Goal: Task Accomplishment & Management: Complete application form

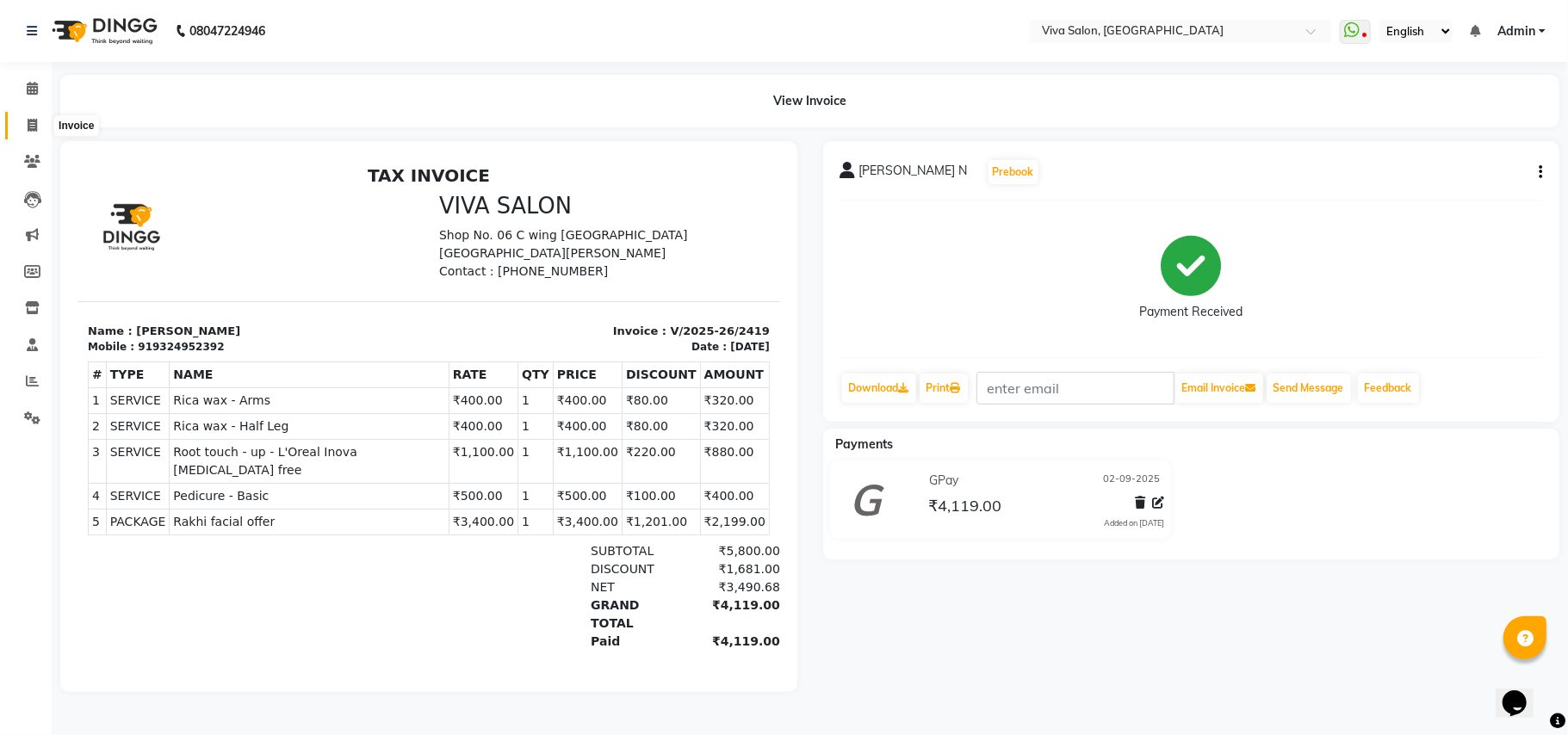
click at [32, 126] on icon at bounding box center [33, 125] width 10 height 13
select select "7363"
select select "service"
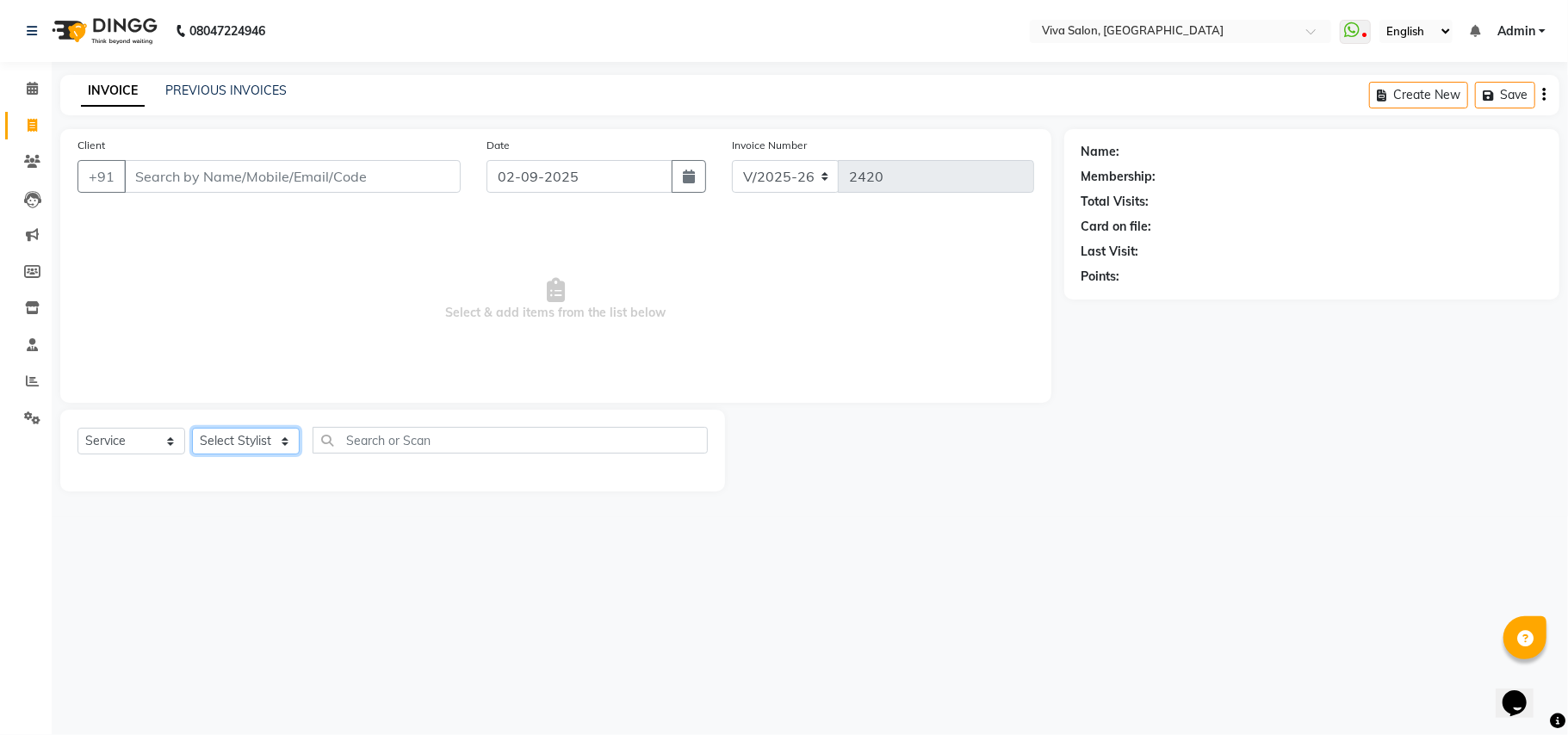
click at [245, 443] on select "Select Stylist [PERSON_NAME] [PERSON_NAME] Jidhnya [PERSON_NAME] lakhanavar [PE…" at bounding box center [246, 441] width 108 height 27
select select "63724"
click at [192, 428] on select "Select Stylist [PERSON_NAME] [PERSON_NAME] Jidhnya [PERSON_NAME] lakhanavar [PE…" at bounding box center [246, 441] width 108 height 27
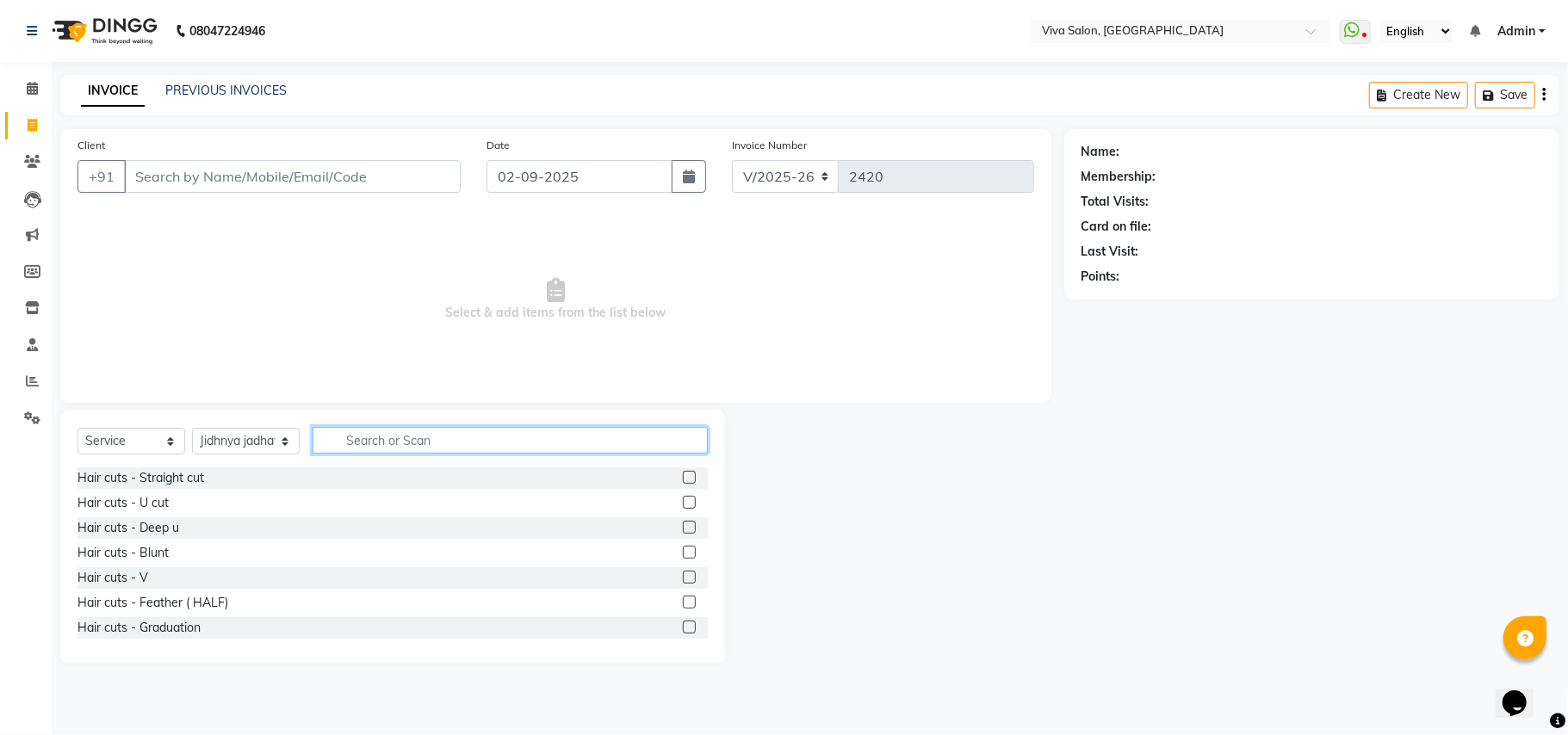
click at [331, 443] on input "text" at bounding box center [509, 440] width 395 height 27
type input "thr"
click at [683, 476] on label at bounding box center [689, 476] width 13 height 13
click at [683, 476] on input "checkbox" at bounding box center [688, 477] width 11 height 11
click at [683, 476] on label at bounding box center [689, 476] width 13 height 13
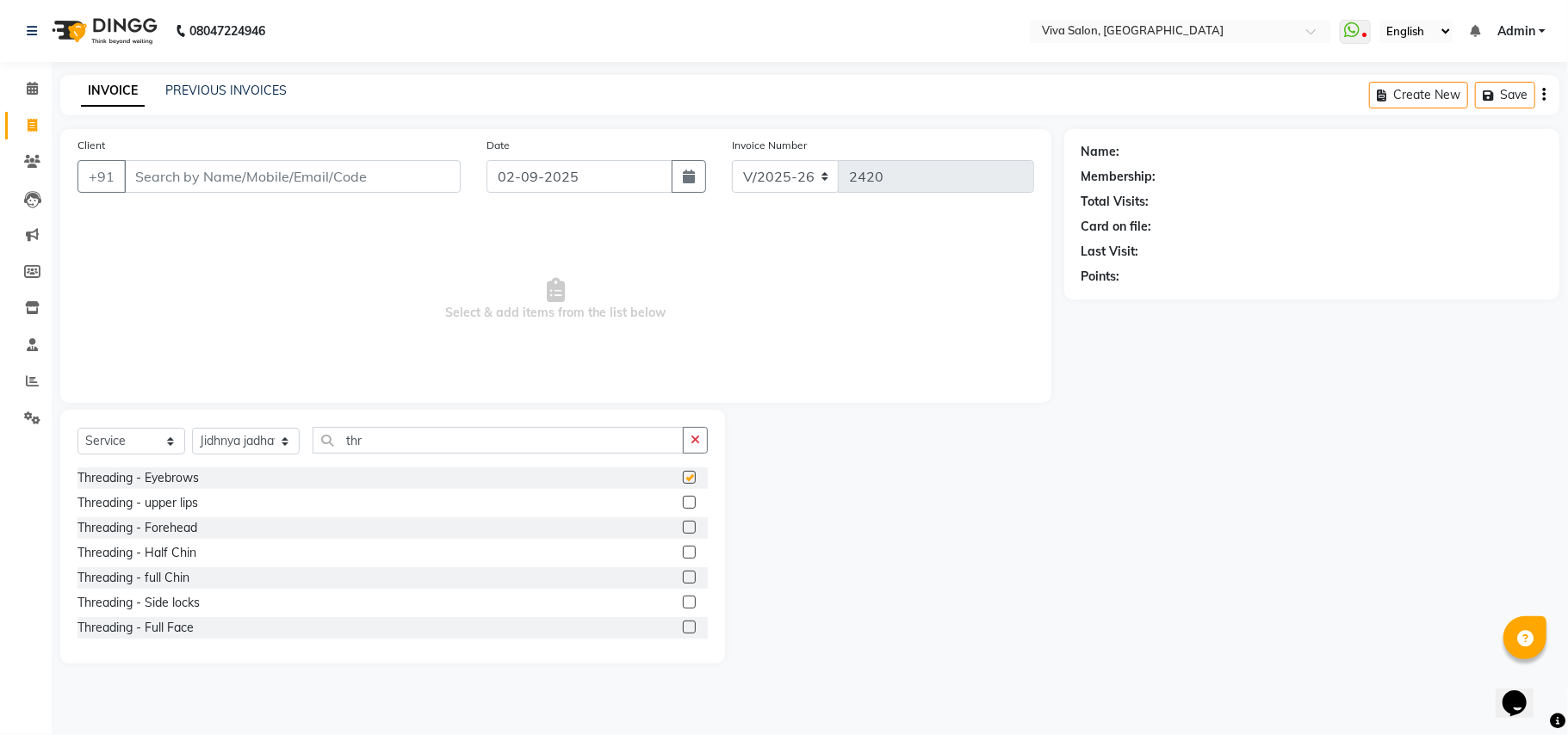
click at [683, 476] on input "checkbox" at bounding box center [688, 477] width 11 height 11
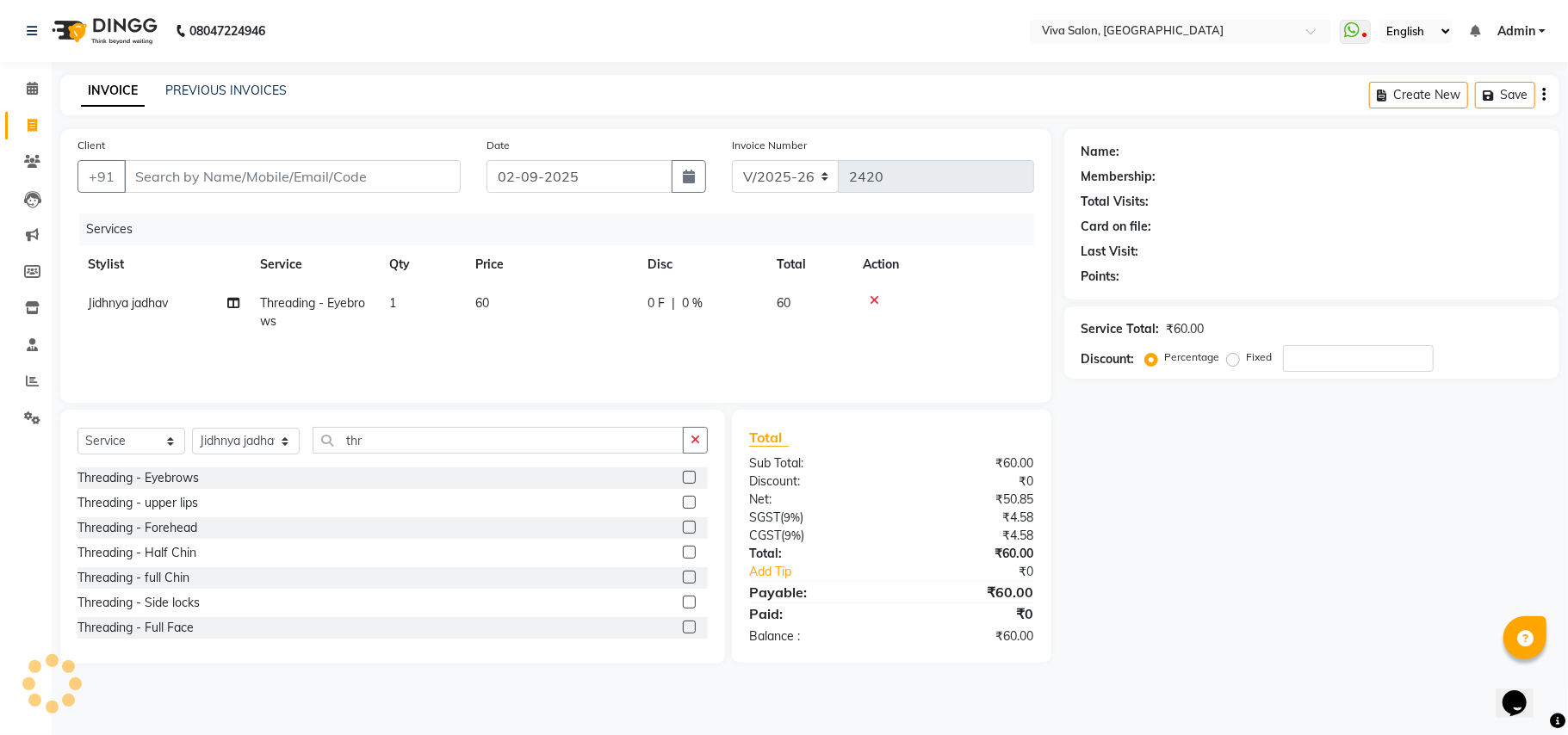
click at [683, 476] on label at bounding box center [689, 476] width 13 height 13
click at [683, 476] on input "checkbox" at bounding box center [688, 477] width 11 height 11
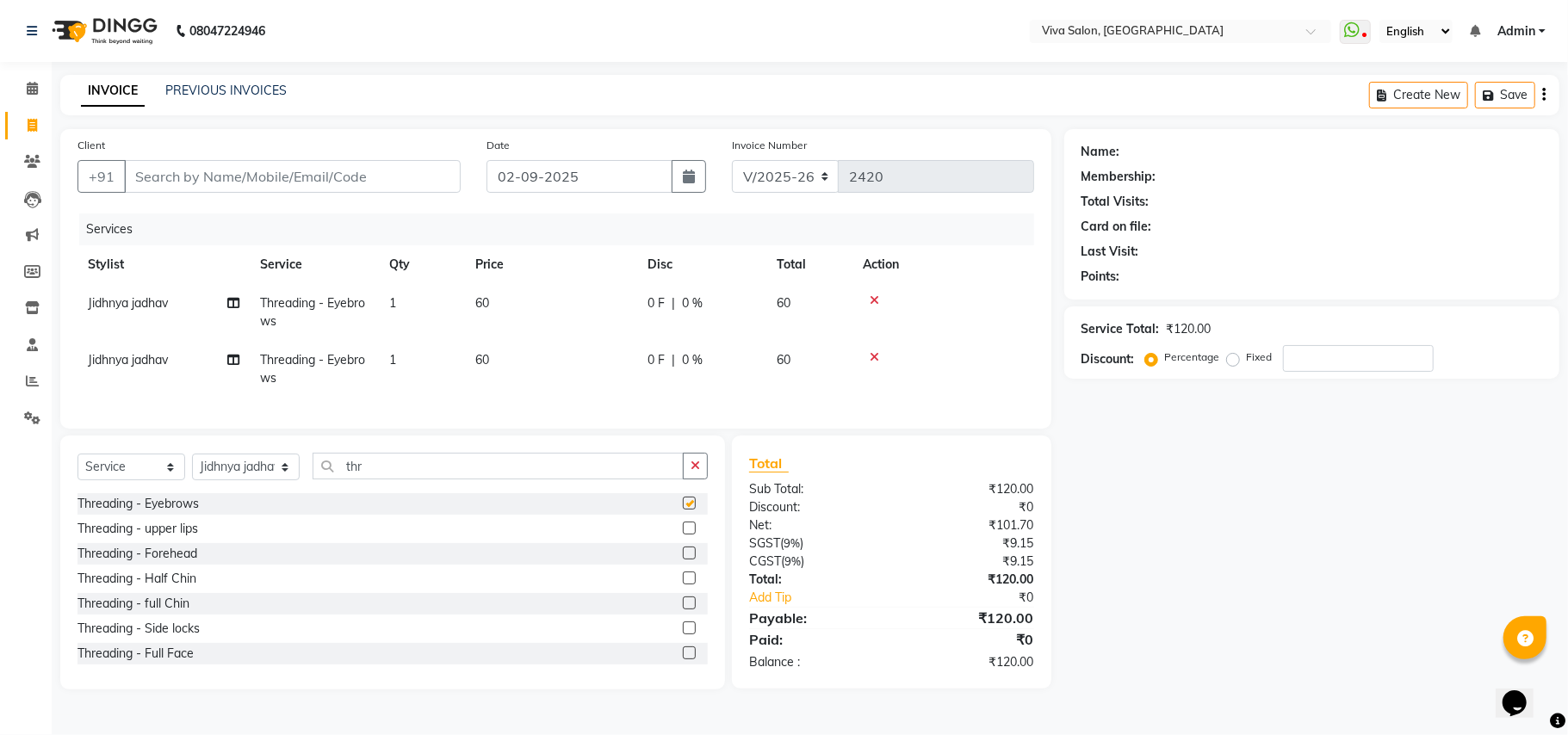
checkbox input "false"
click at [683, 535] on label at bounding box center [689, 528] width 13 height 13
click at [683, 535] on input "checkbox" at bounding box center [688, 528] width 11 height 11
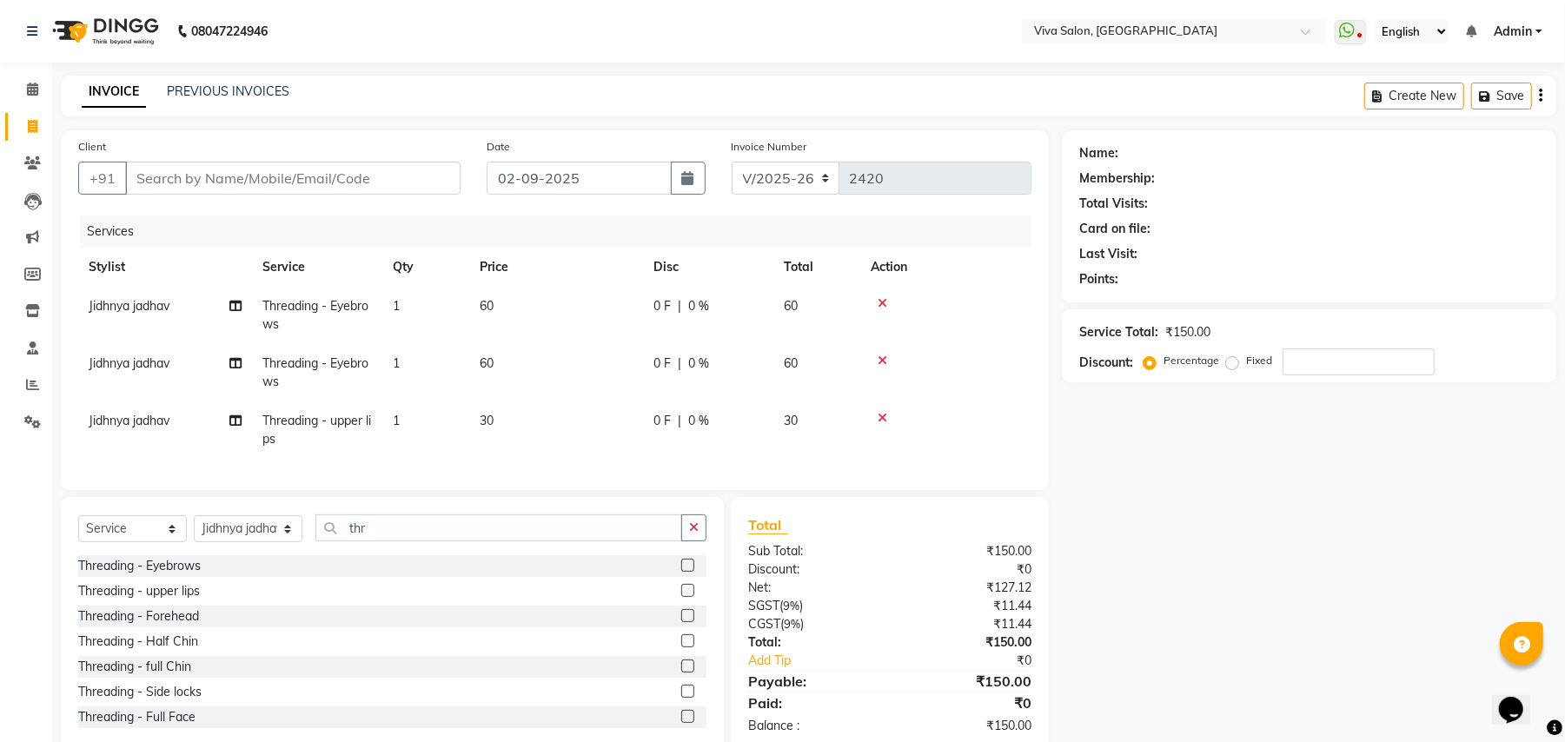
click at [681, 597] on label at bounding box center [687, 590] width 13 height 13
click at [681, 597] on input "checkbox" at bounding box center [686, 591] width 11 height 11
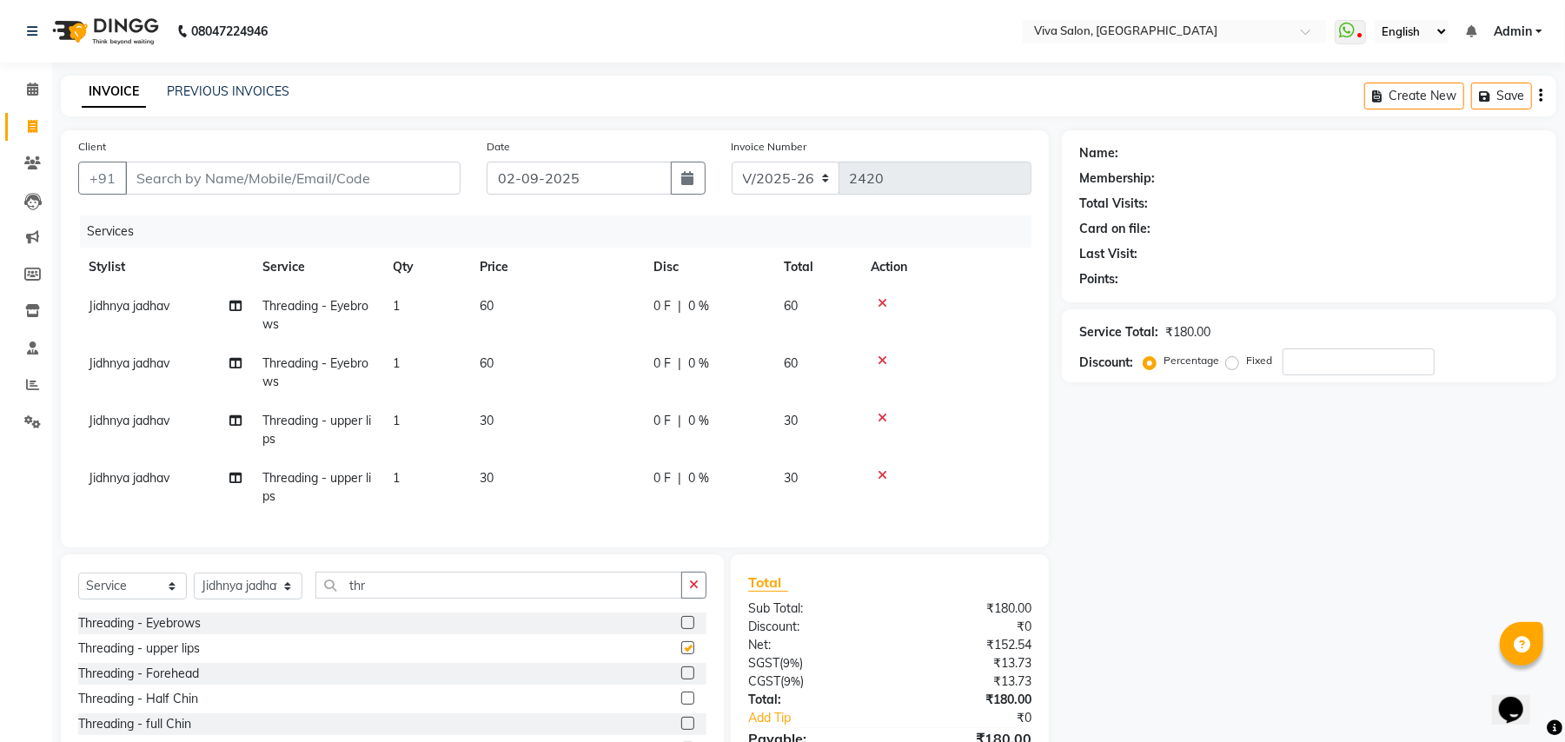
checkbox input "false"
click at [681, 680] on label at bounding box center [687, 673] width 13 height 13
click at [681, 680] on input "checkbox" at bounding box center [686, 673] width 11 height 11
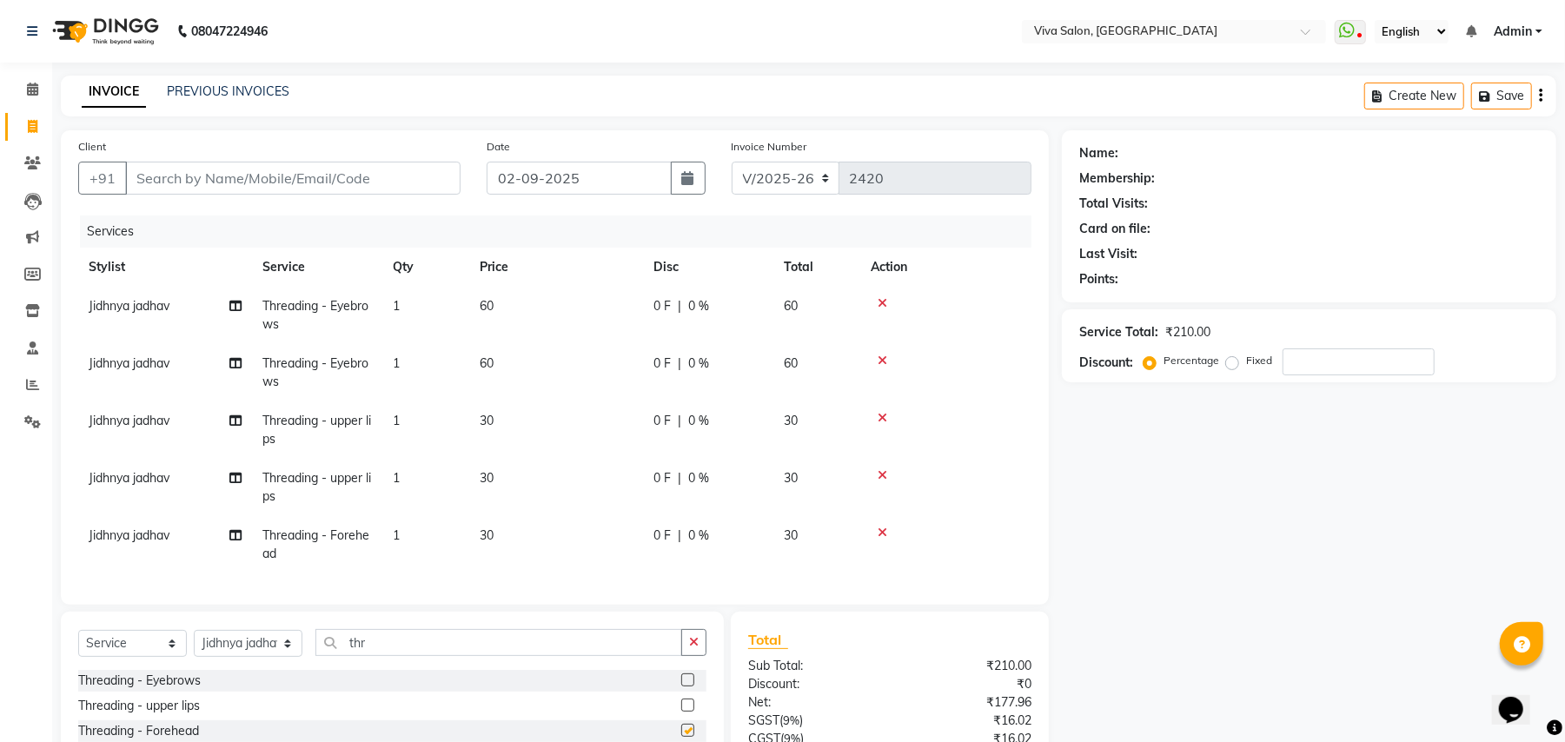
checkbox input "false"
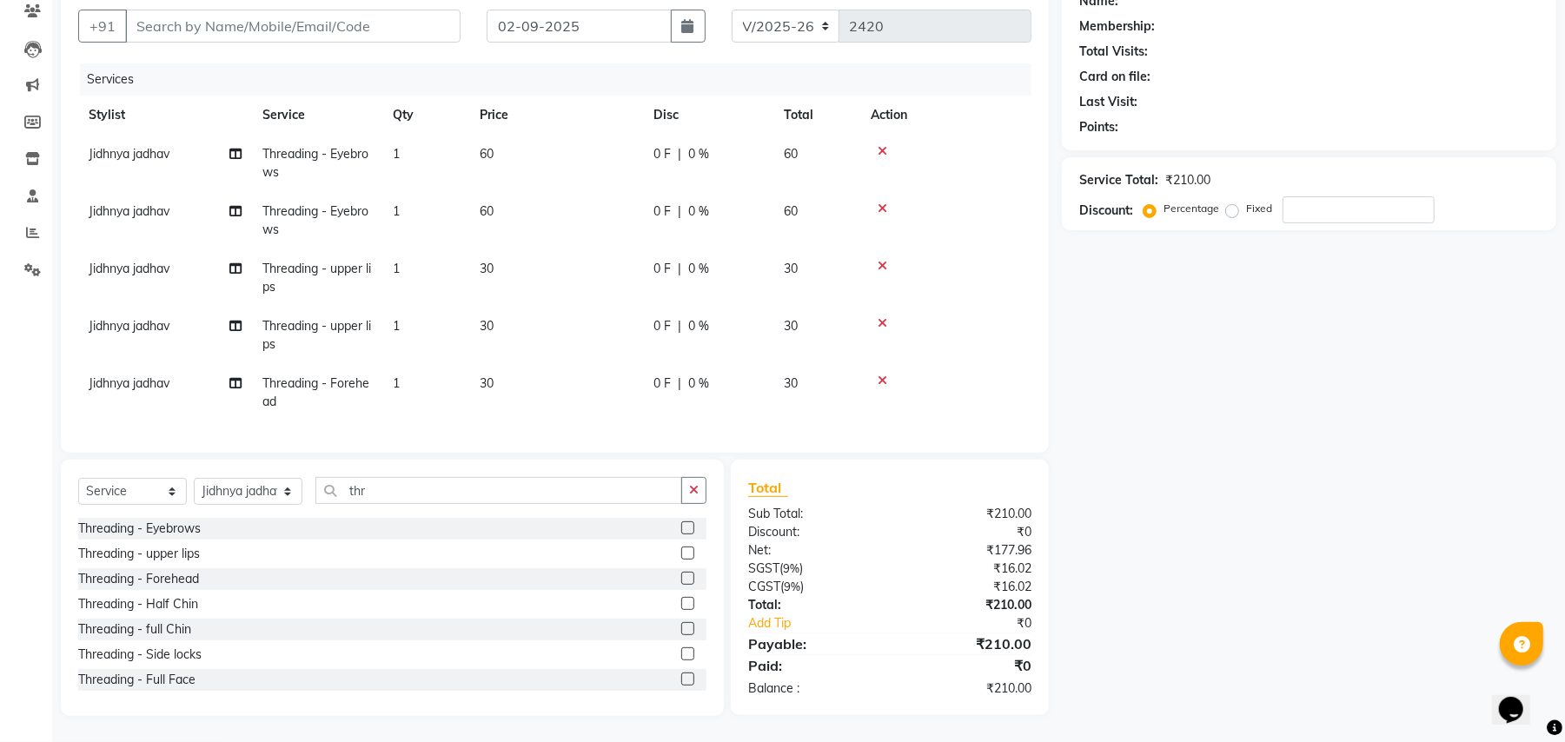
click at [681, 602] on label at bounding box center [687, 603] width 13 height 13
click at [681, 602] on input "checkbox" at bounding box center [686, 604] width 11 height 11
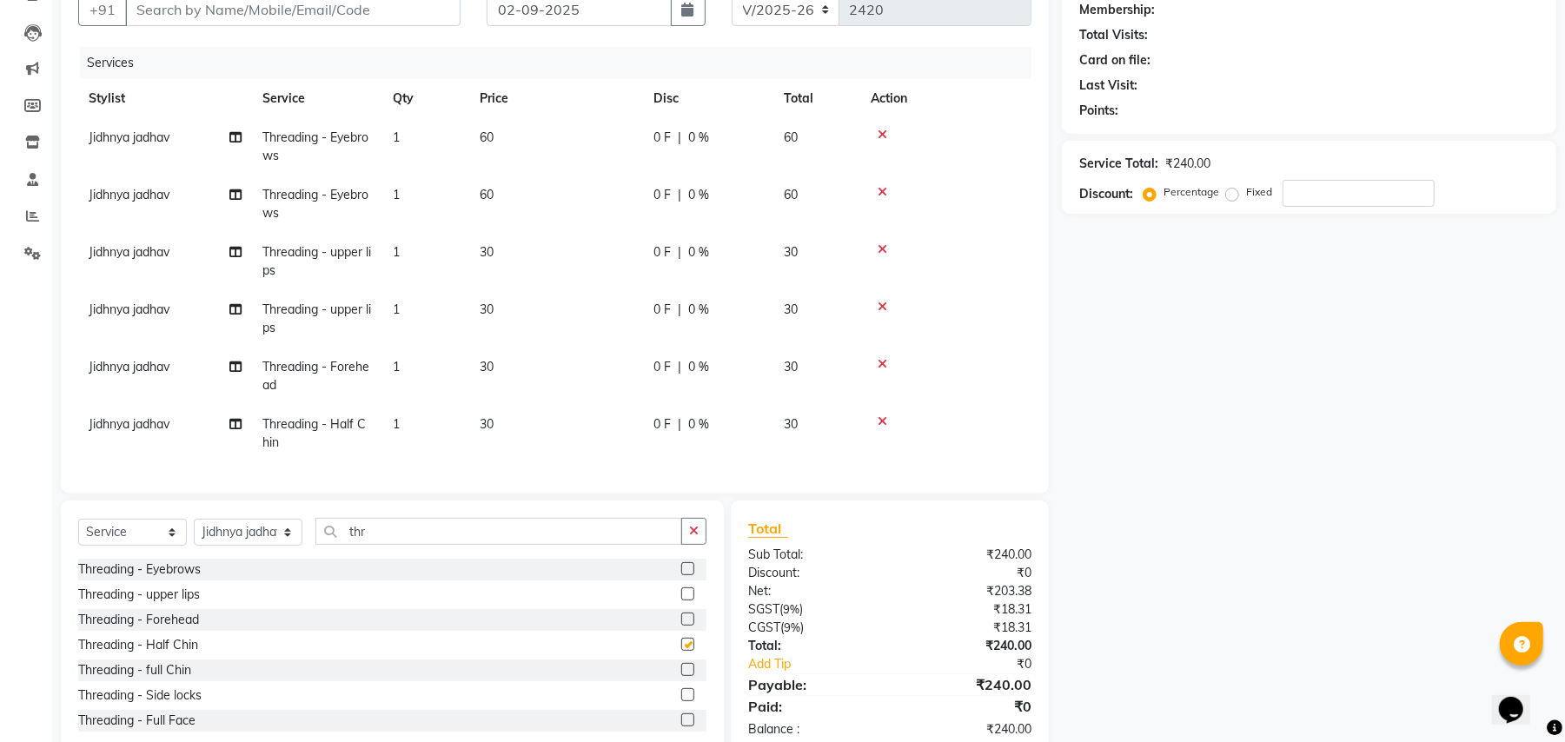
checkbox input "false"
click at [681, 626] on label at bounding box center [687, 619] width 13 height 13
click at [681, 626] on input "checkbox" at bounding box center [686, 619] width 11 height 11
checkbox input "false"
click at [879, 418] on icon at bounding box center [883, 421] width 10 height 12
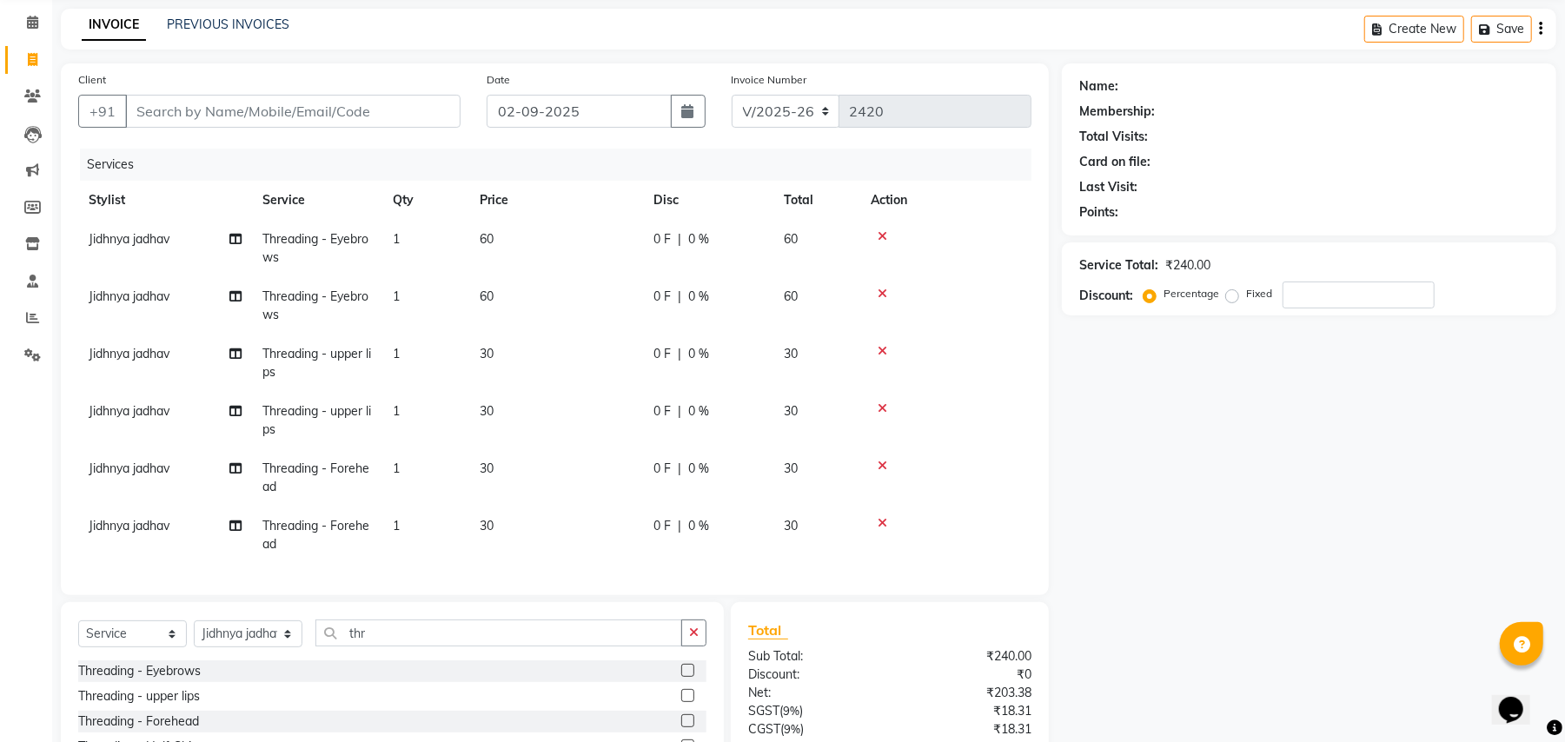
scroll to position [9, 0]
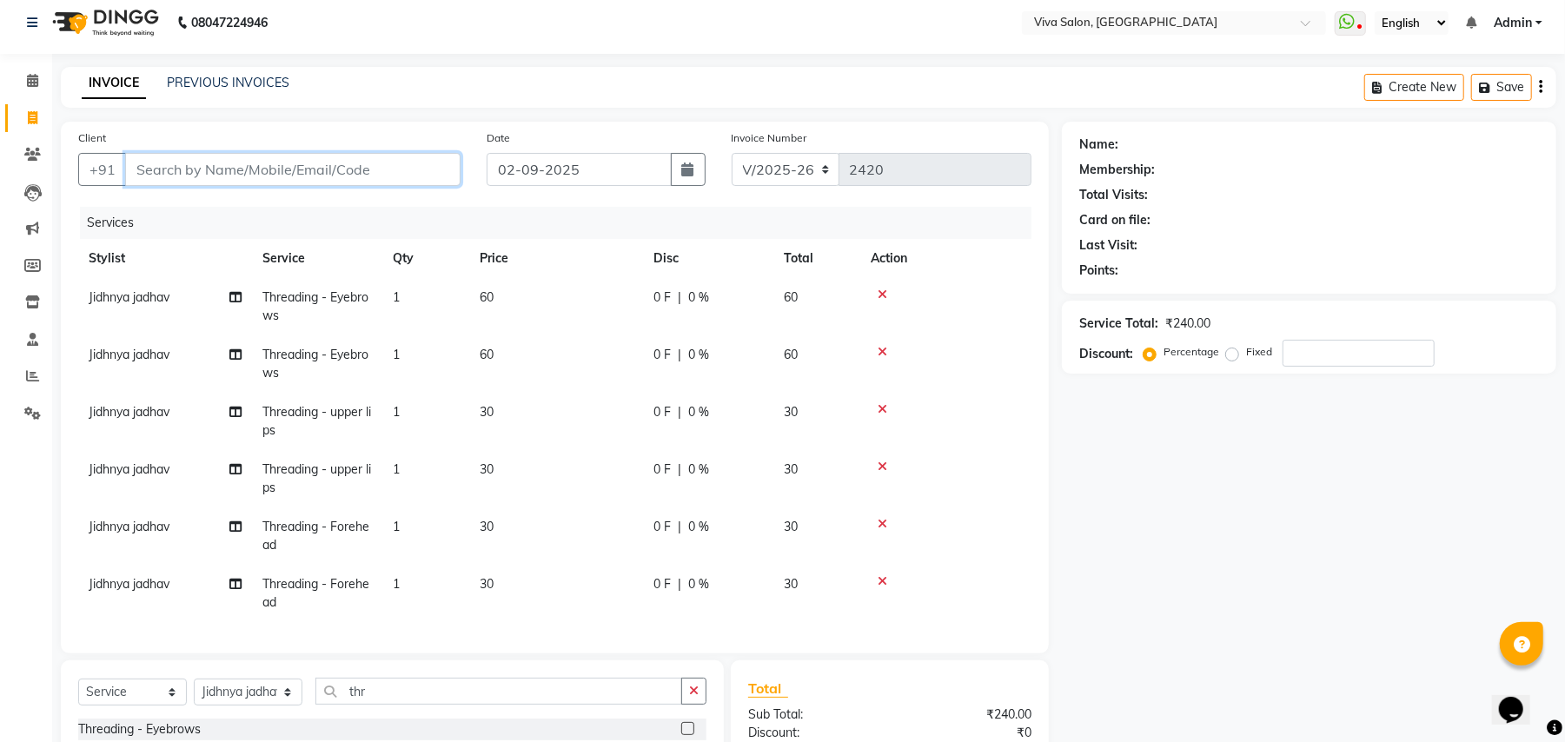
click at [331, 164] on input "Client" at bounding box center [292, 169] width 335 height 33
type input "8"
type input "0"
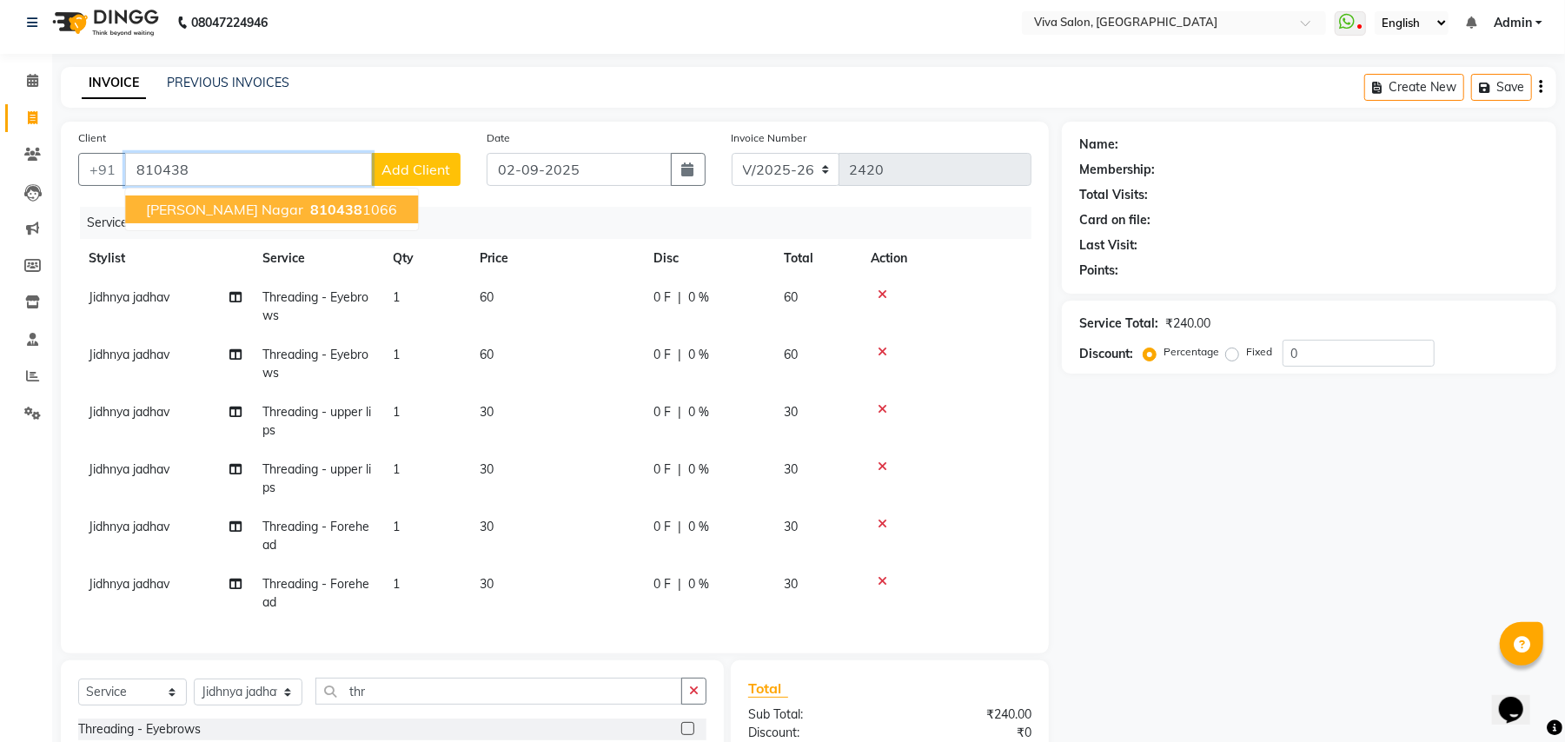
click at [335, 203] on span "810438" at bounding box center [336, 209] width 52 height 17
type input "8104381066"
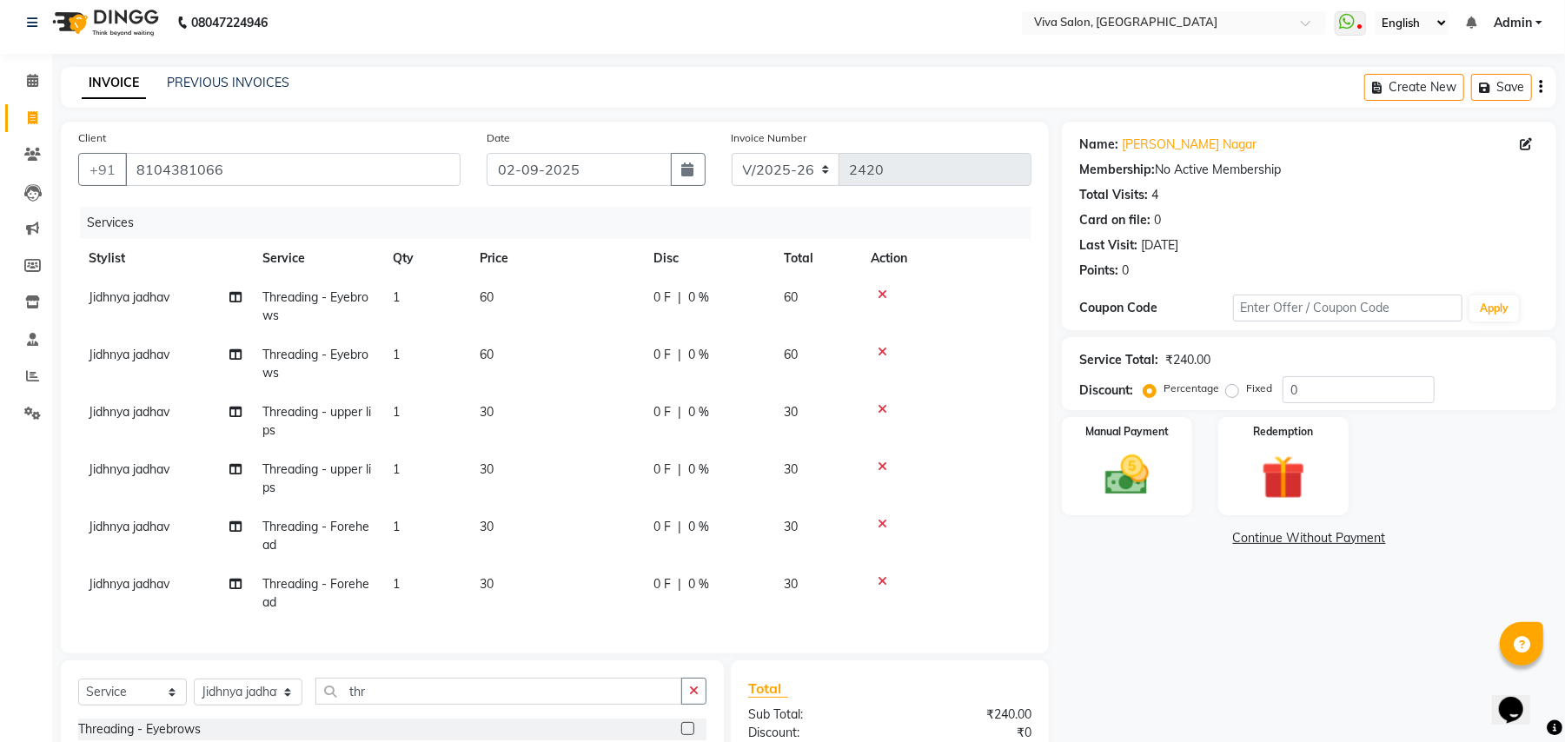
scroll to position [209, 0]
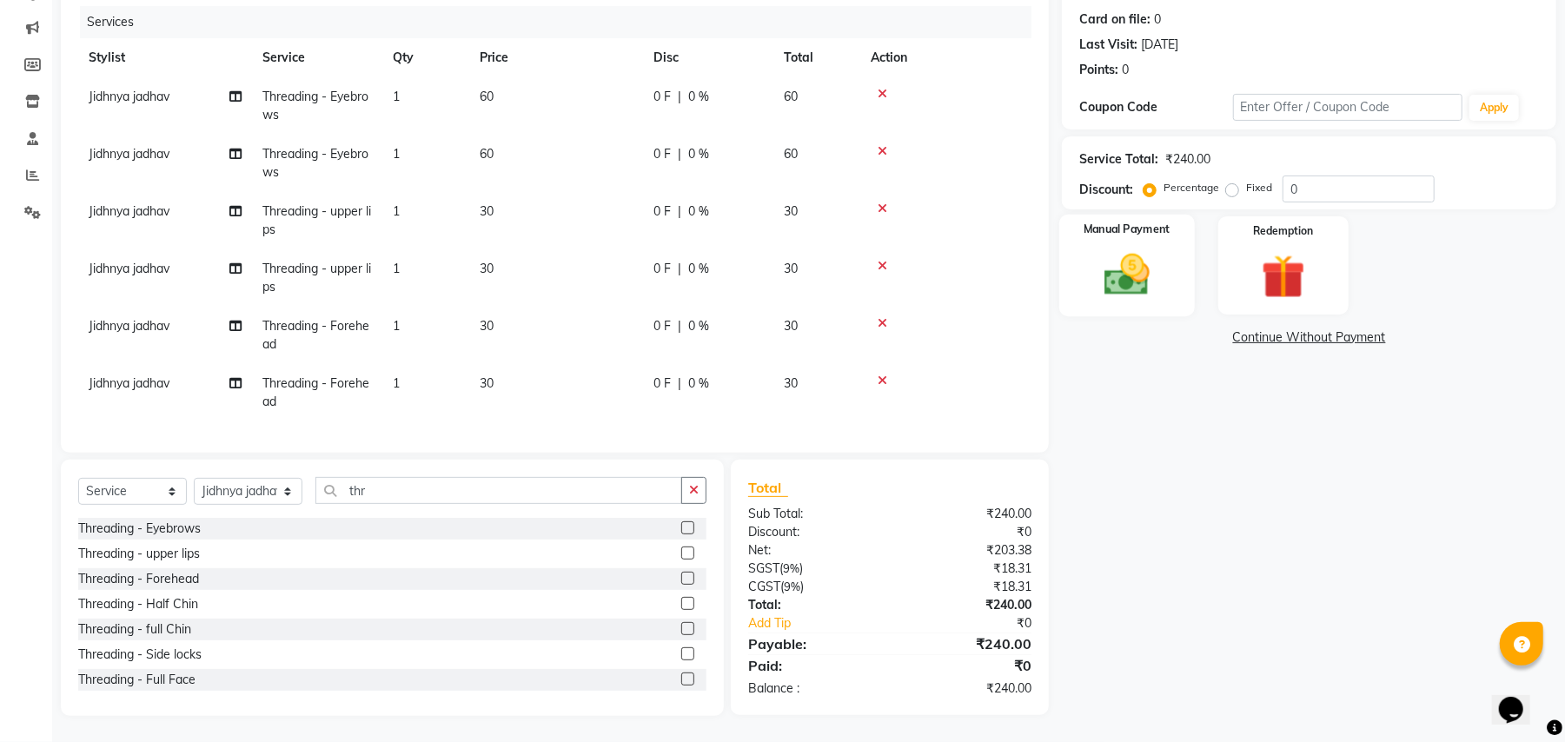
click at [1114, 247] on div "Manual Payment" at bounding box center [1127, 266] width 136 height 102
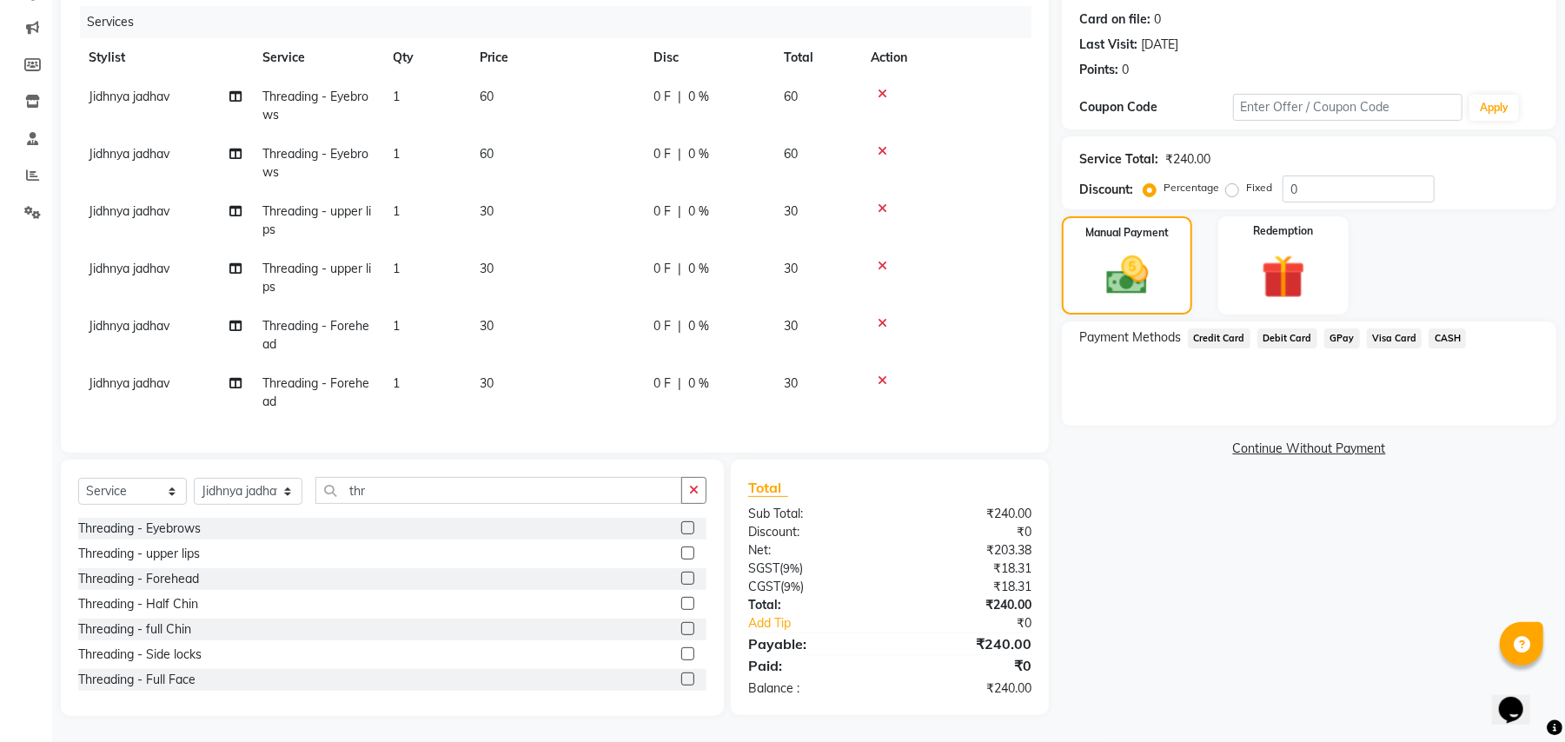
click at [1440, 342] on span "CASH" at bounding box center [1447, 338] width 37 height 20
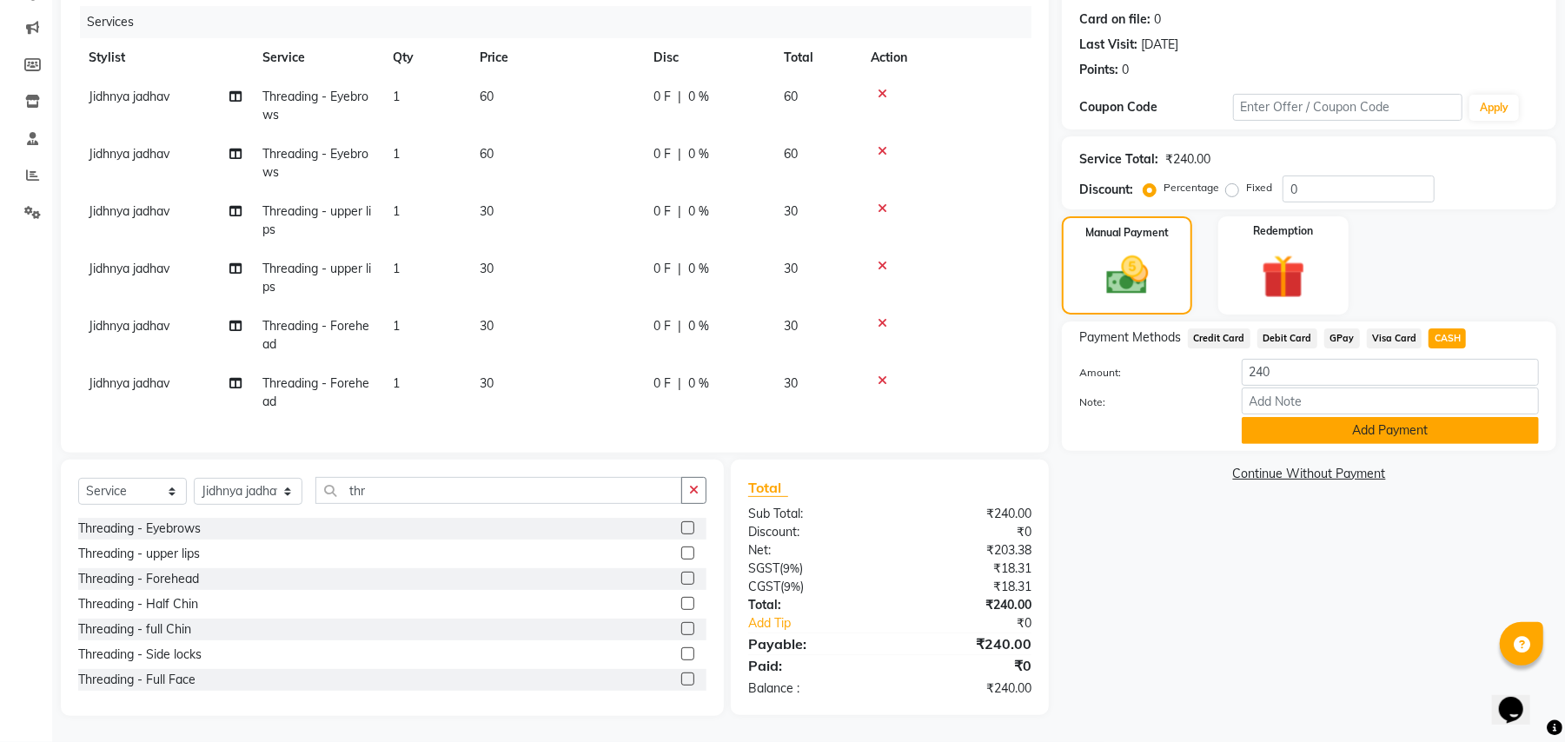
click at [1305, 428] on button "Add Payment" at bounding box center [1390, 430] width 297 height 27
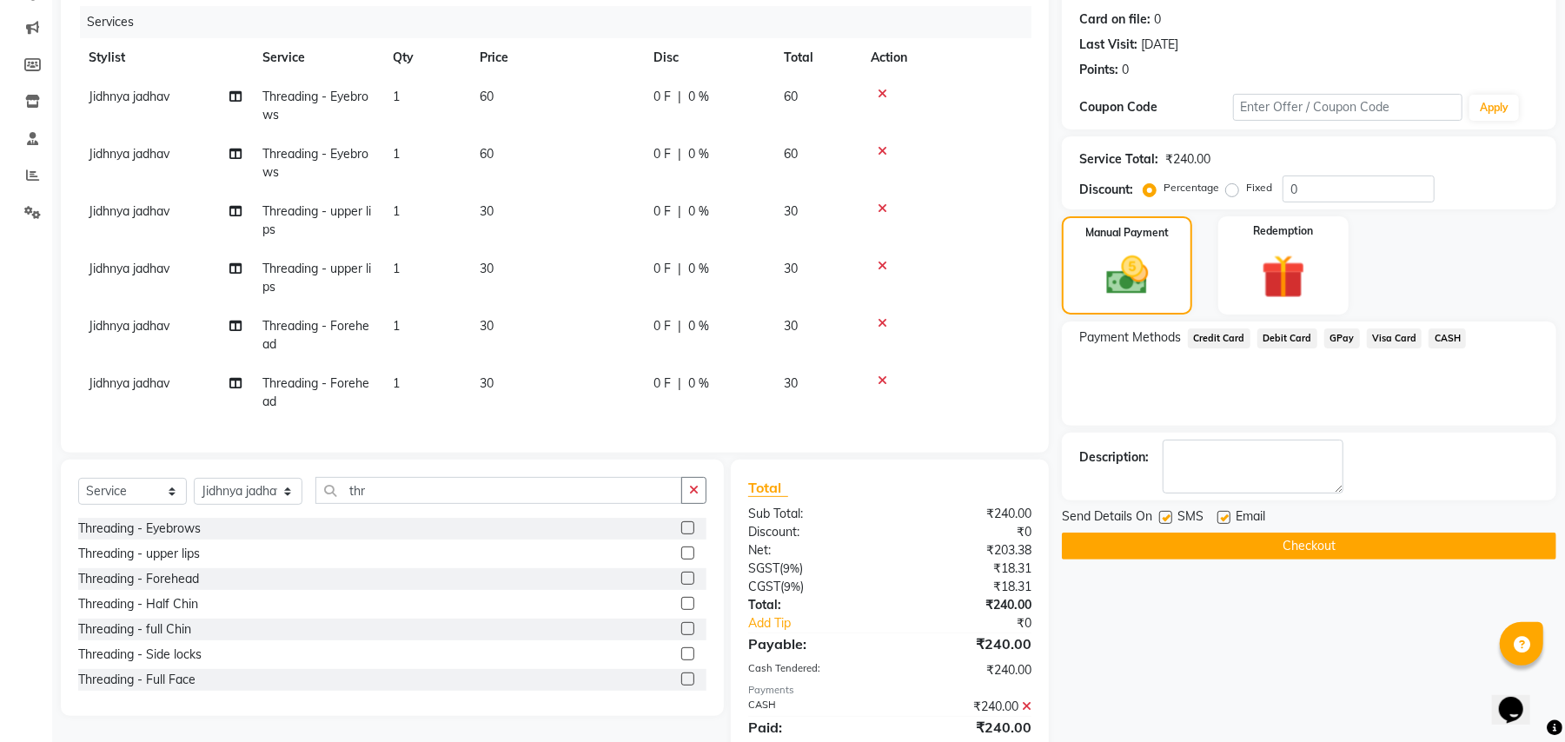
click at [1336, 342] on span "GPay" at bounding box center [1342, 338] width 36 height 20
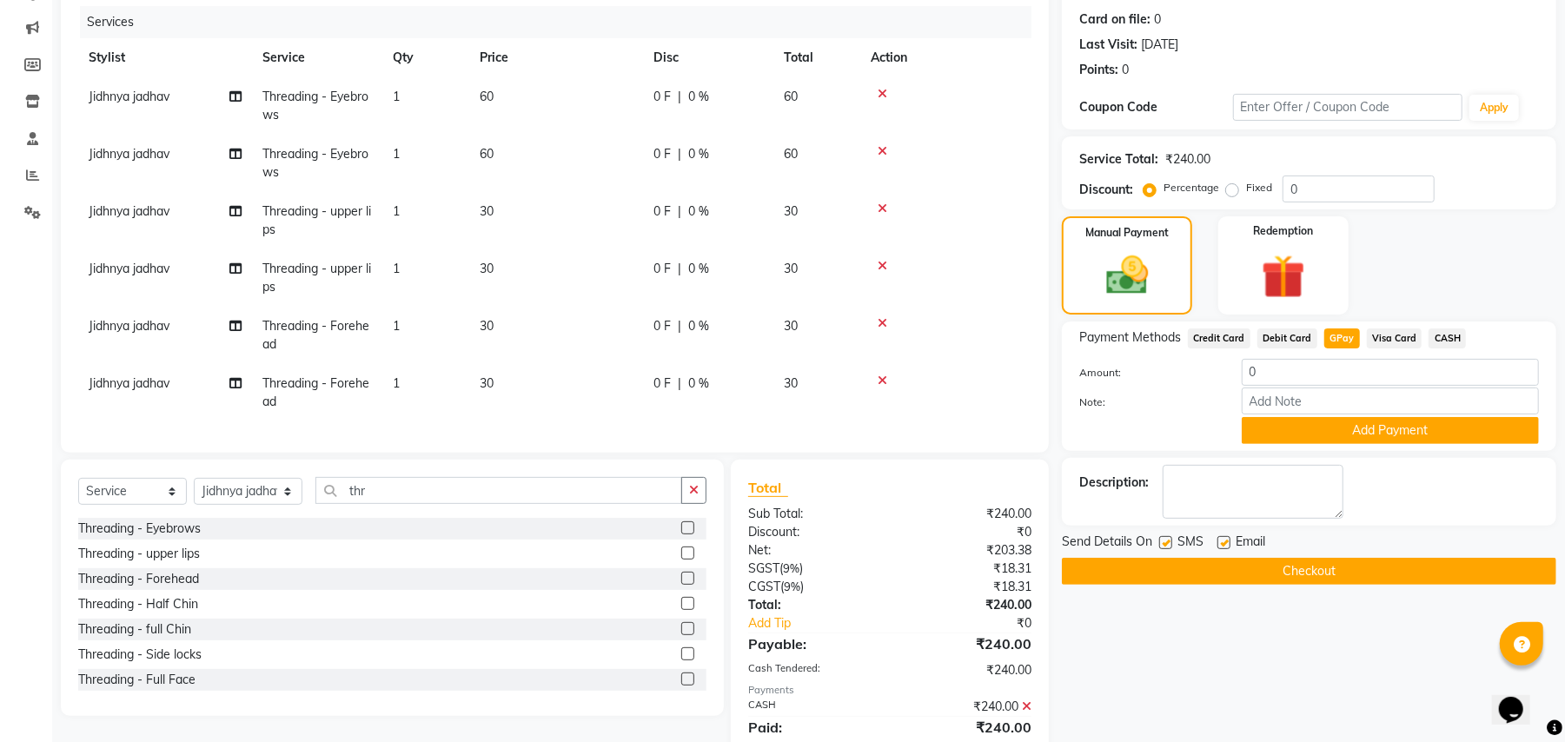
click at [1222, 565] on button "Checkout" at bounding box center [1309, 571] width 494 height 27
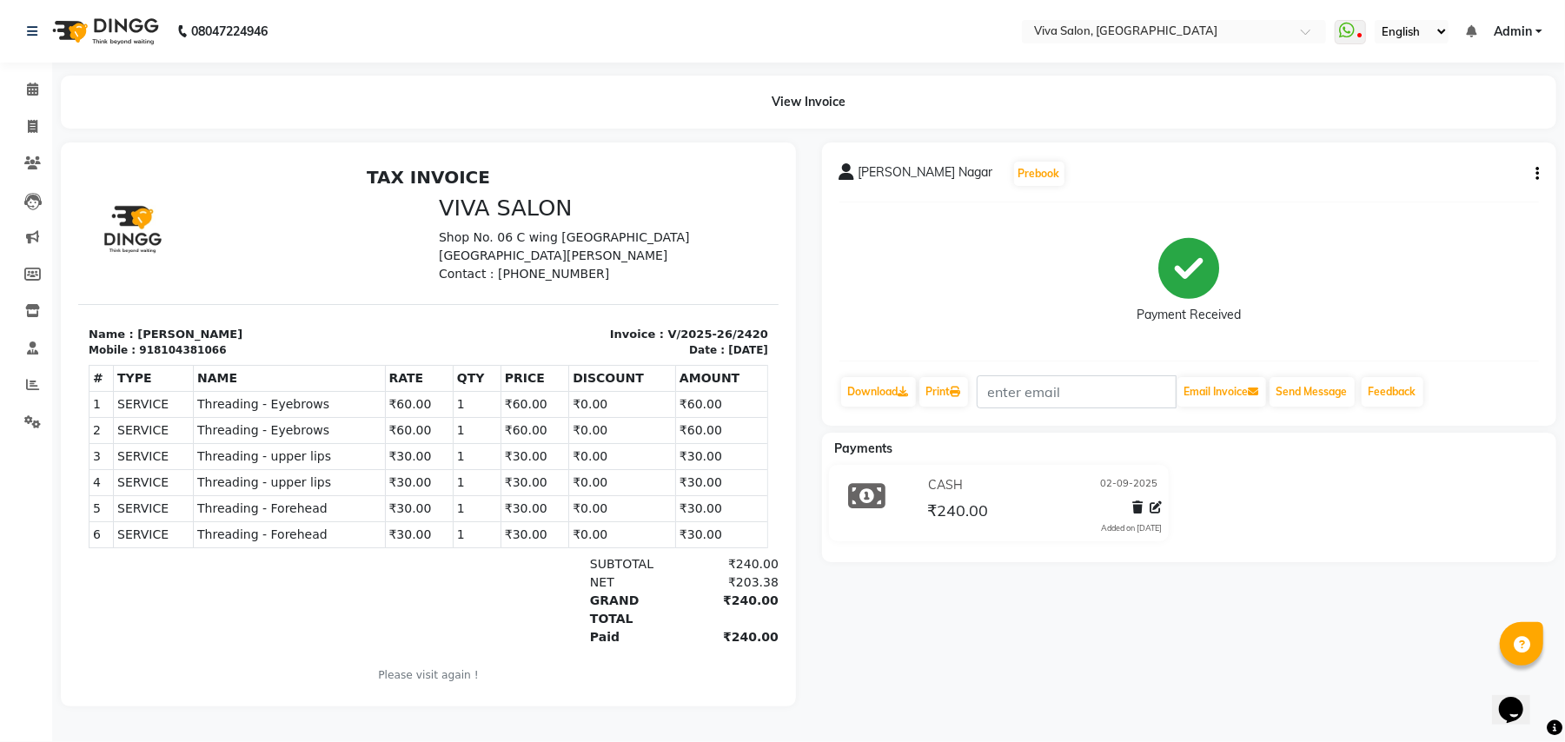
click at [1222, 567] on div "[PERSON_NAME] Nagar Prebook Payment Received Download Print Email Invoice Send …" at bounding box center [1189, 425] width 761 height 564
click at [17, 117] on span at bounding box center [32, 127] width 30 height 20
select select "service"
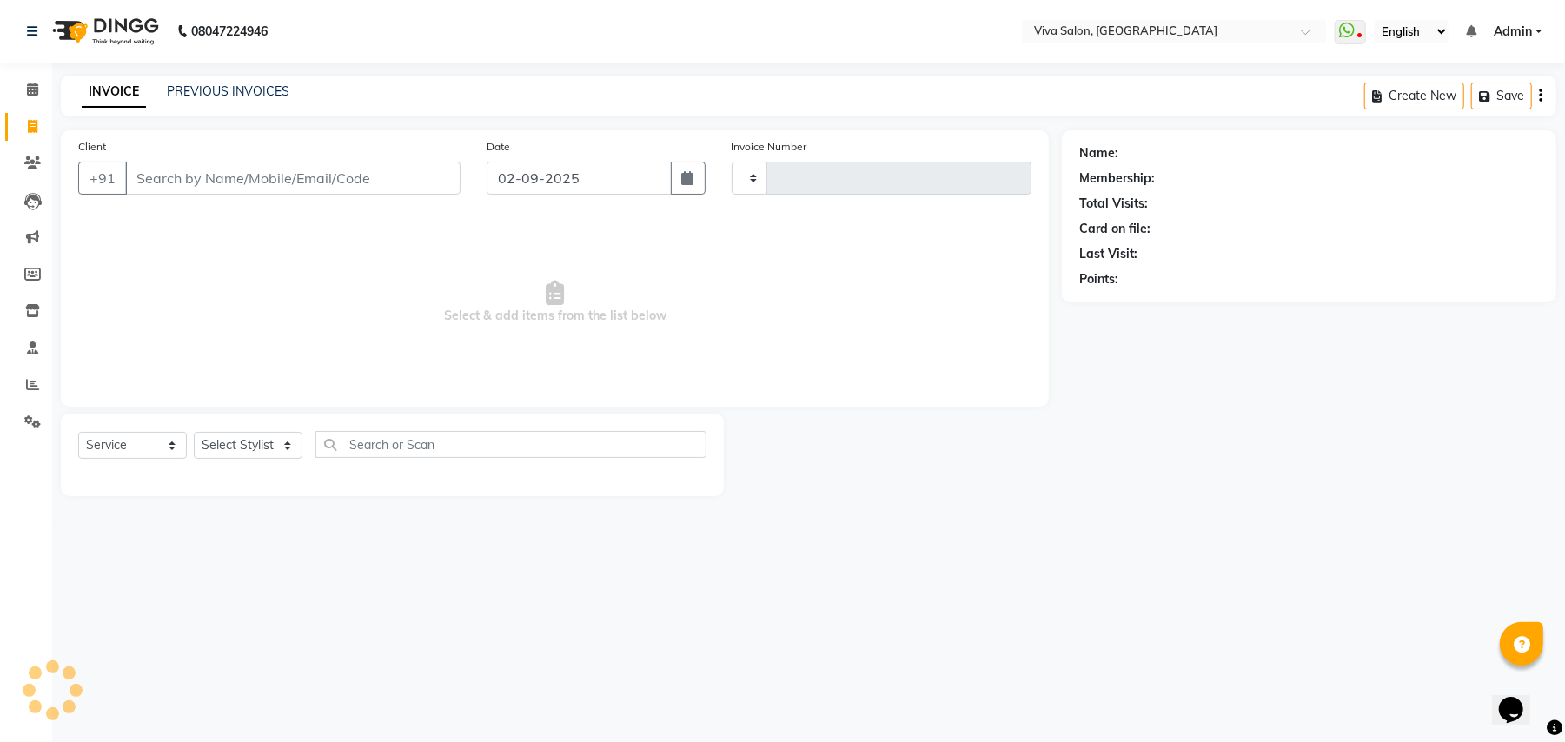
type input "2421"
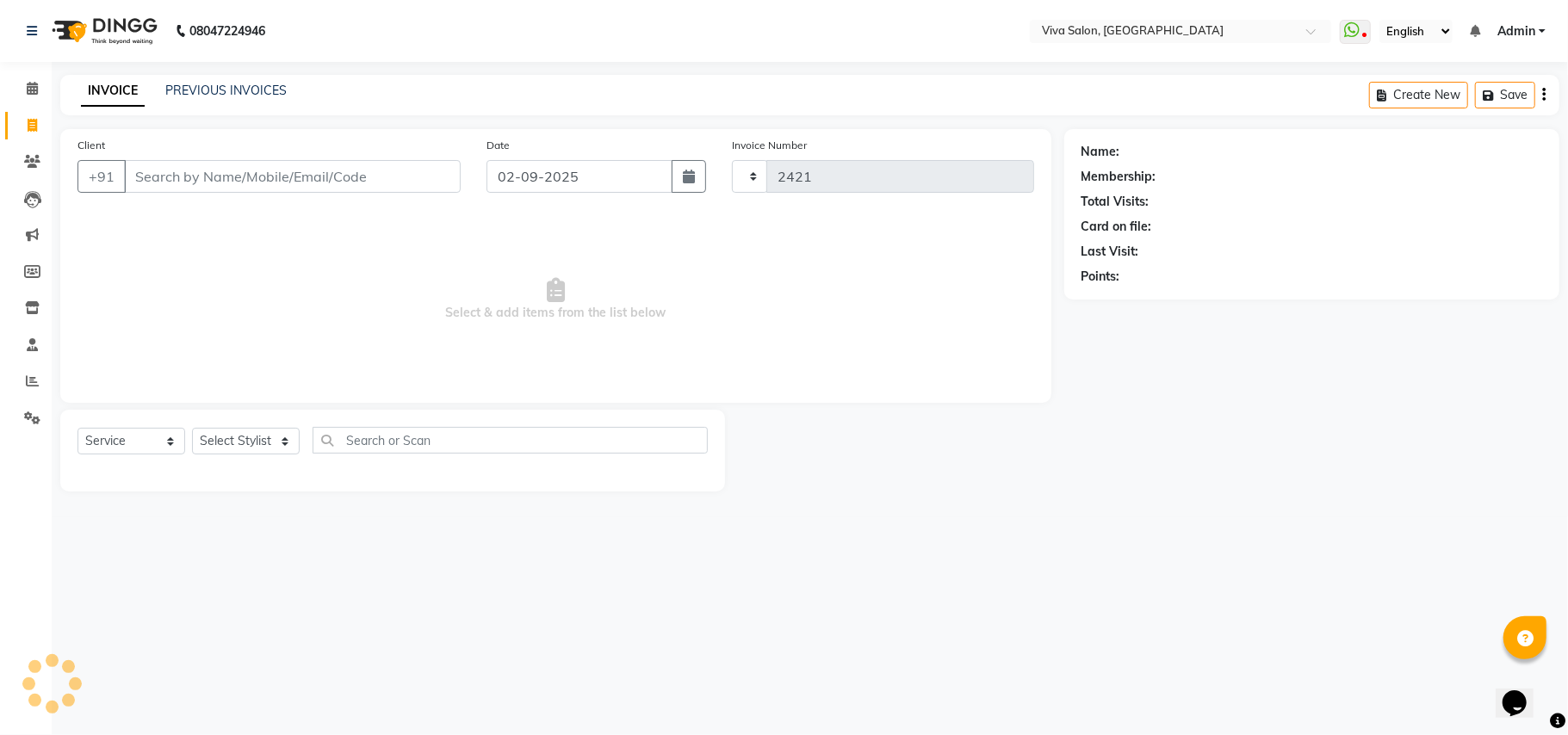
select select "7363"
click at [260, 441] on select "Select Stylist [PERSON_NAME] [PERSON_NAME] Jidhnya [PERSON_NAME] lakhanavar [PE…" at bounding box center [246, 441] width 108 height 27
select select "63725"
click at [192, 428] on select "Select Stylist [PERSON_NAME] [PERSON_NAME] Jidhnya [PERSON_NAME] lakhanavar [PE…" at bounding box center [246, 441] width 108 height 27
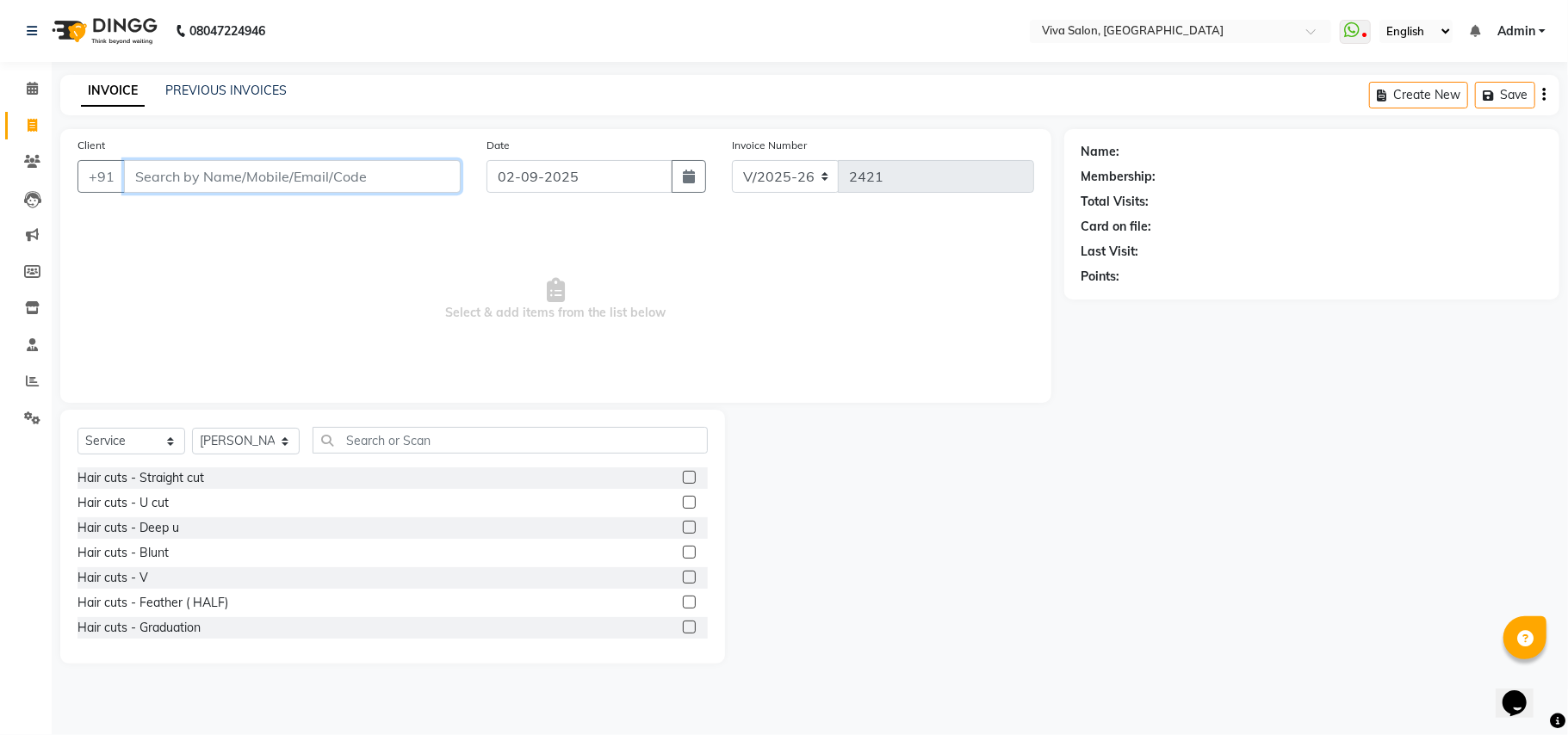
click at [297, 184] on input "Client" at bounding box center [292, 176] width 337 height 33
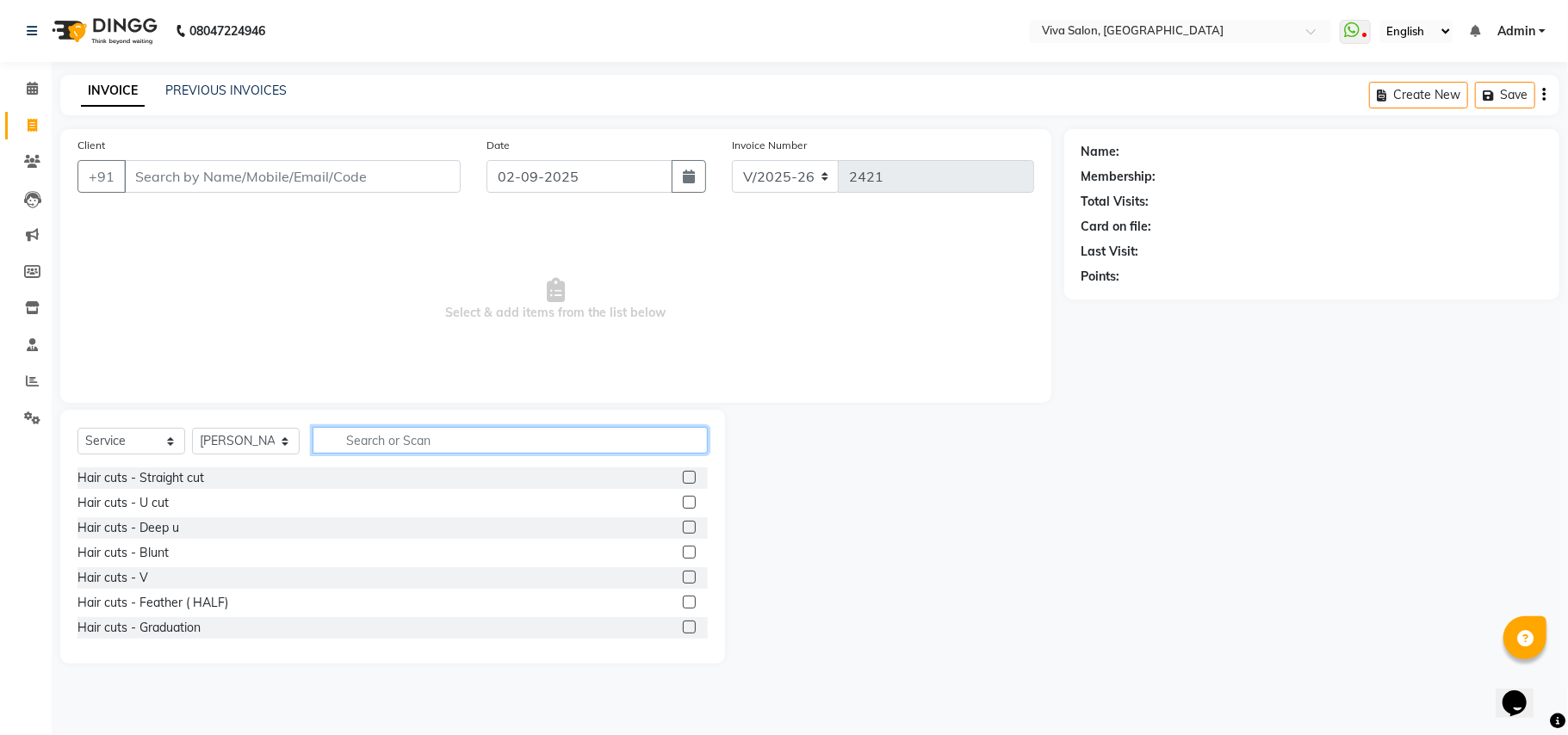
click at [360, 444] on input "text" at bounding box center [509, 440] width 395 height 27
type input "thr"
click at [683, 476] on label at bounding box center [689, 476] width 13 height 13
click at [683, 476] on input "checkbox" at bounding box center [688, 477] width 11 height 11
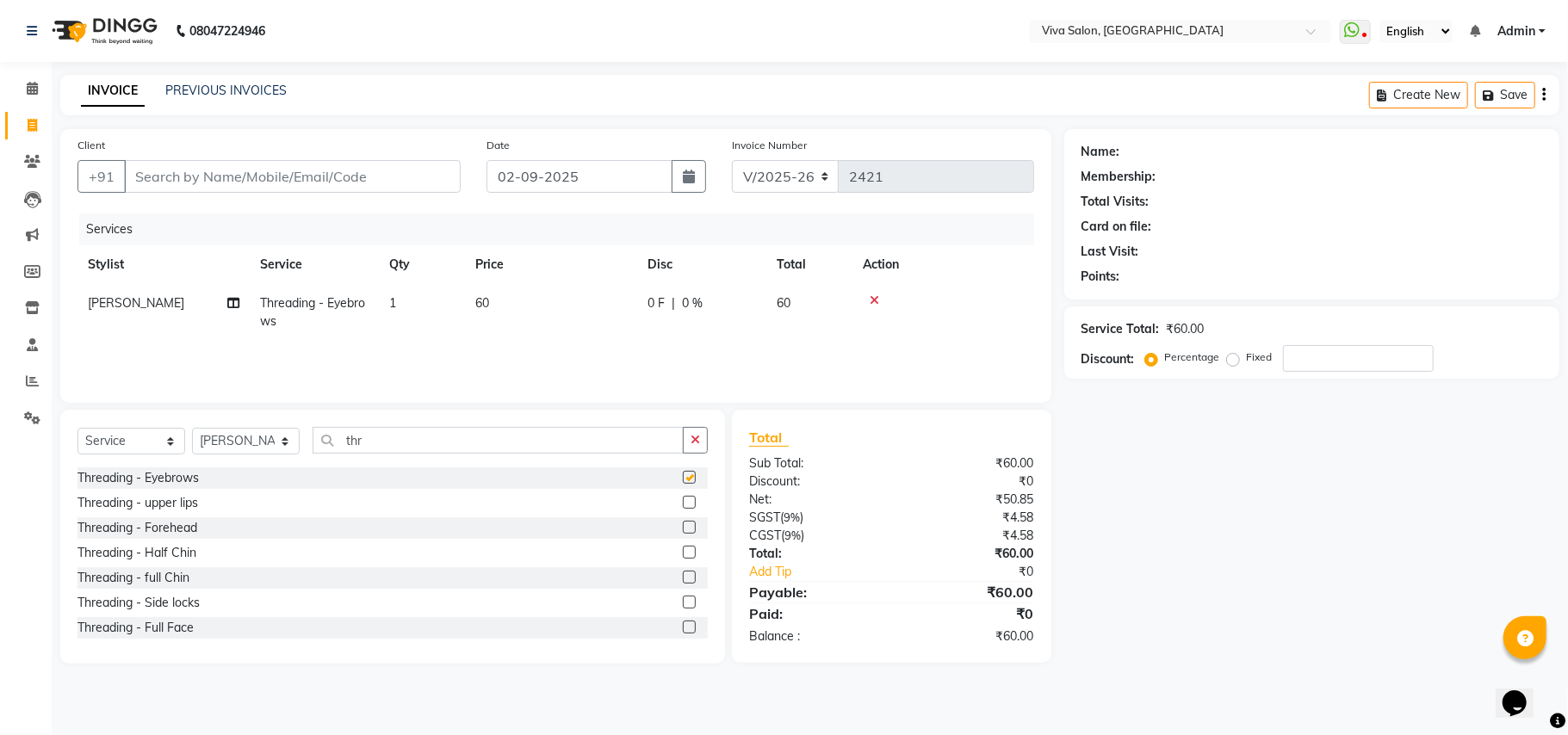
checkbox input "false"
click at [249, 174] on input "Client" at bounding box center [292, 176] width 337 height 33
type input "9"
type input "0"
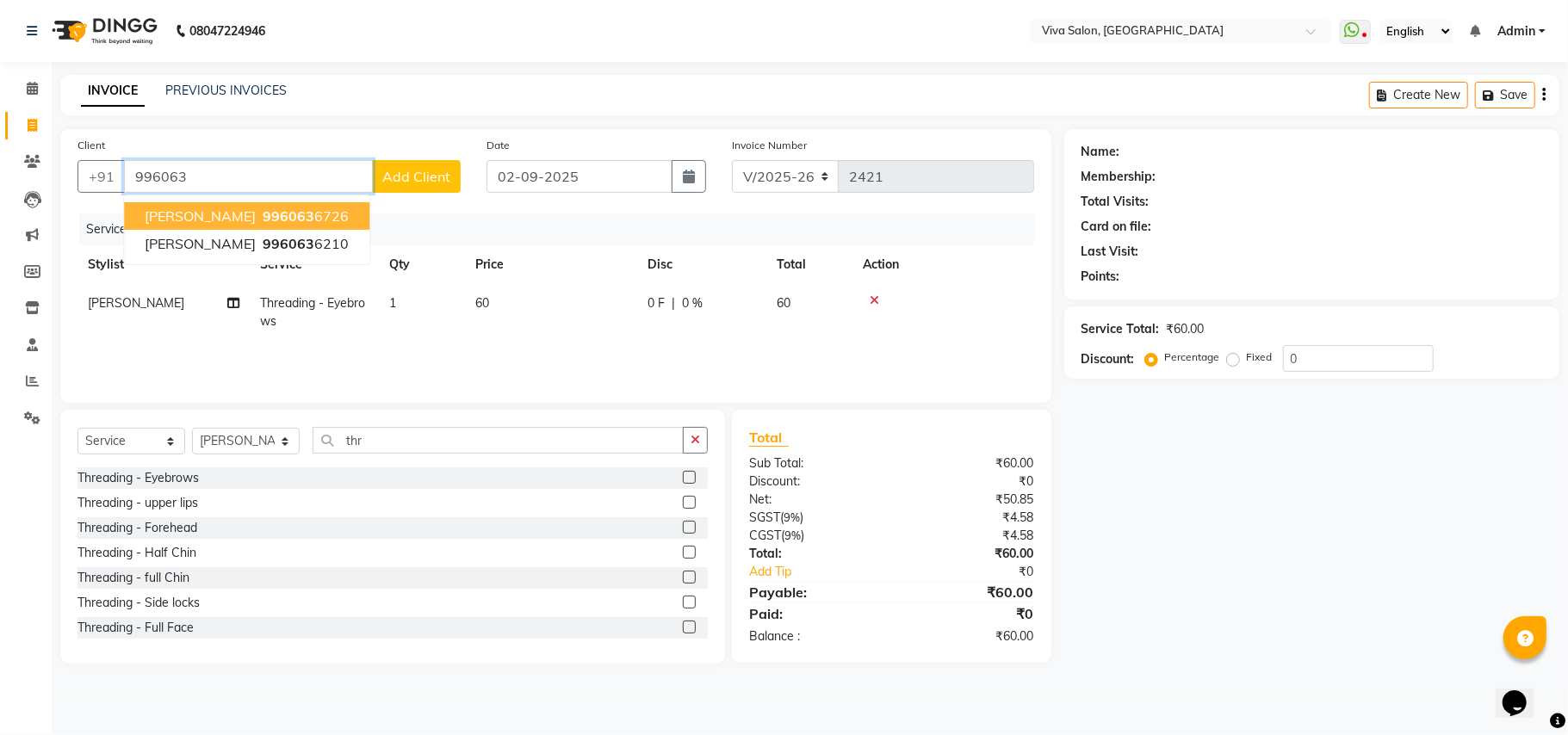
click at [207, 212] on span "[PERSON_NAME]" at bounding box center [200, 215] width 111 height 17
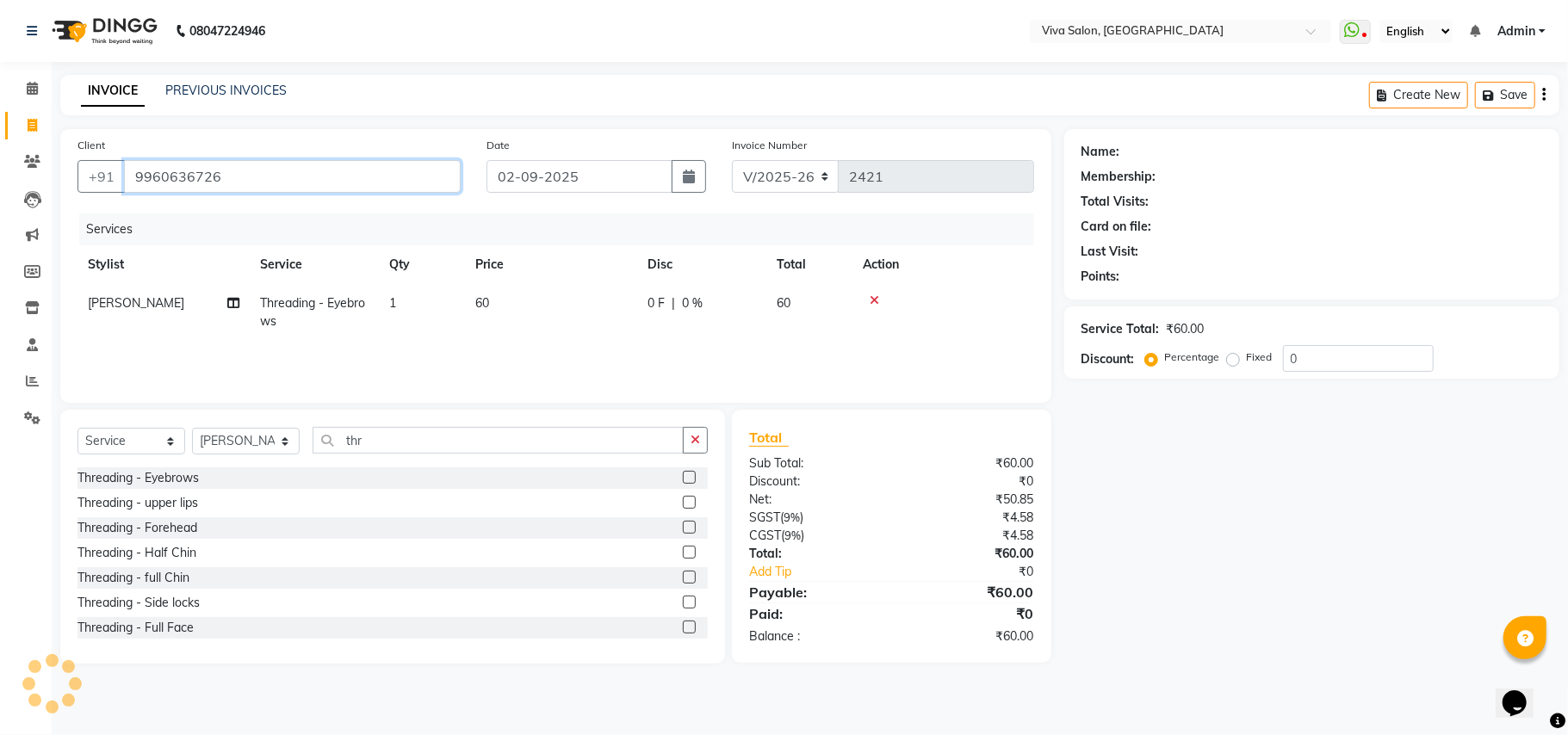
type input "9960636726"
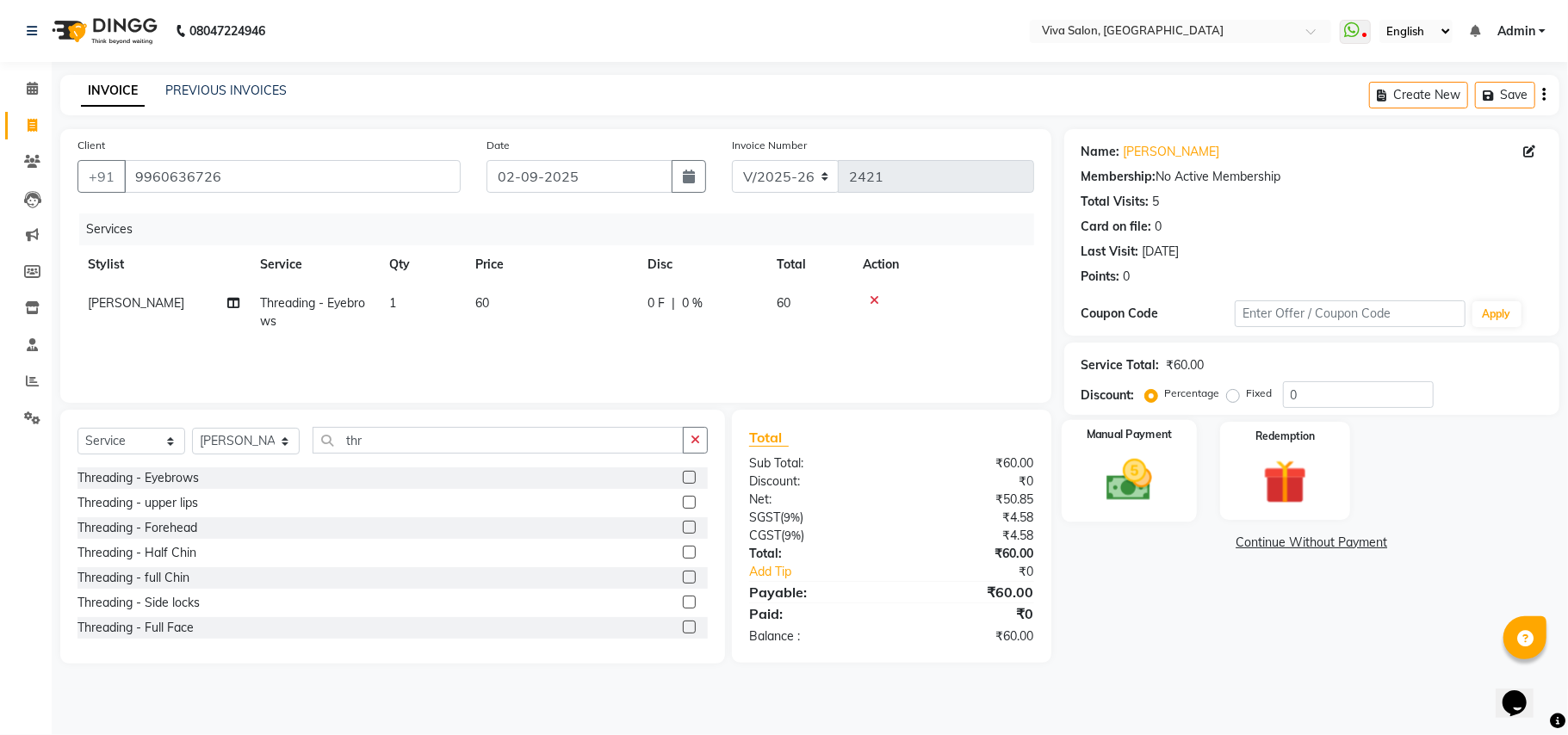
click at [1137, 482] on img at bounding box center [1130, 480] width 75 height 53
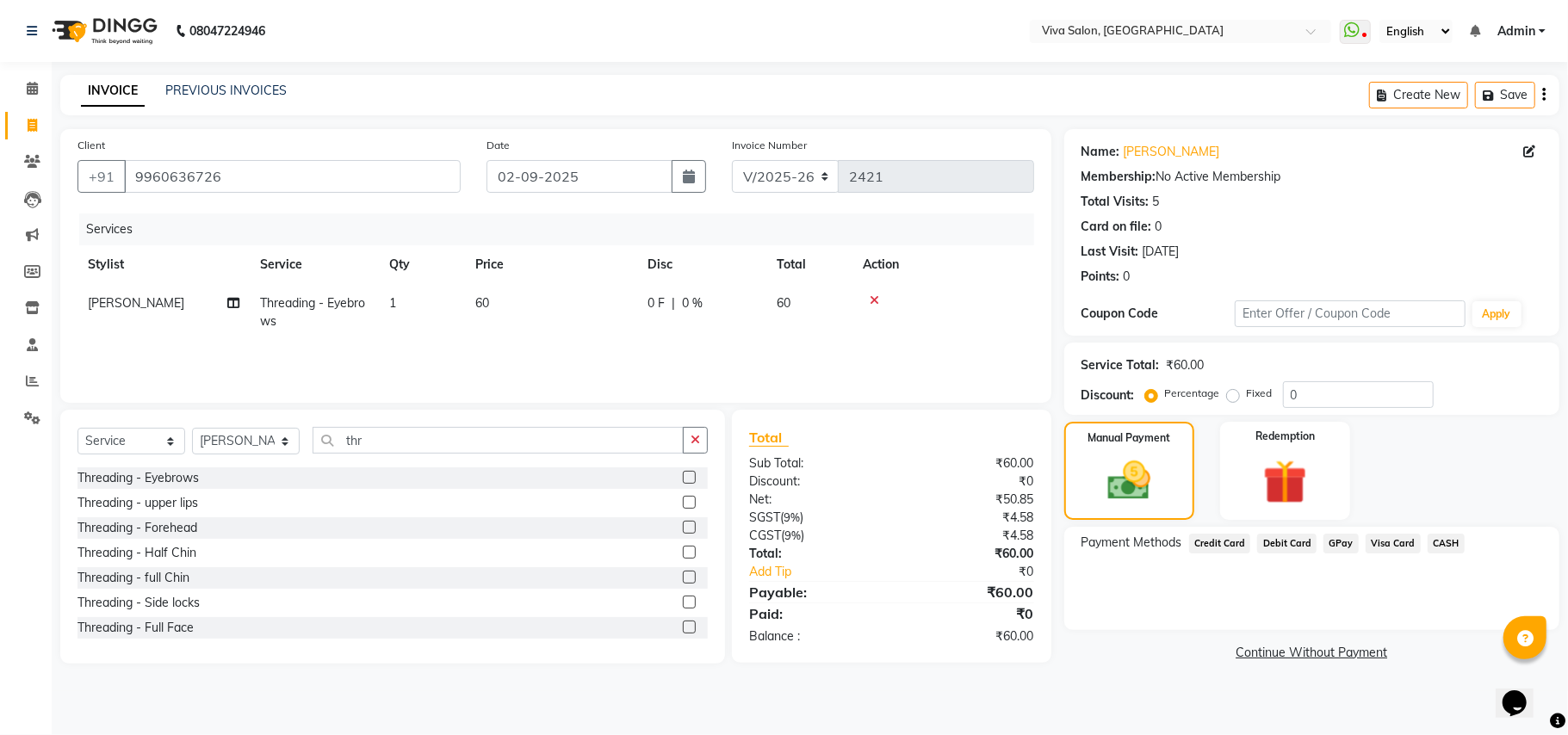
click at [1451, 537] on span "CASH" at bounding box center [1446, 544] width 37 height 20
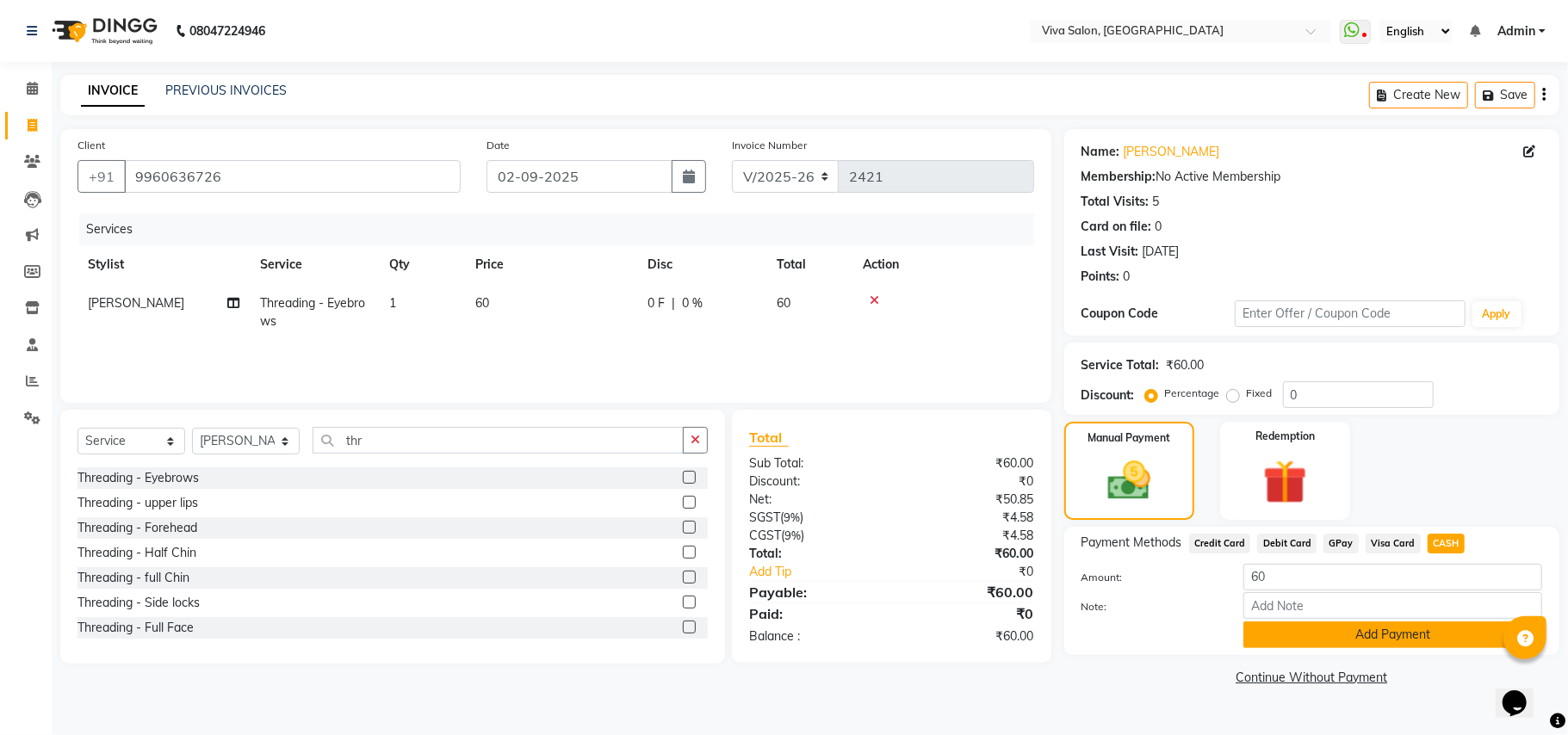
click at [1376, 635] on button "Add Payment" at bounding box center [1394, 634] width 299 height 27
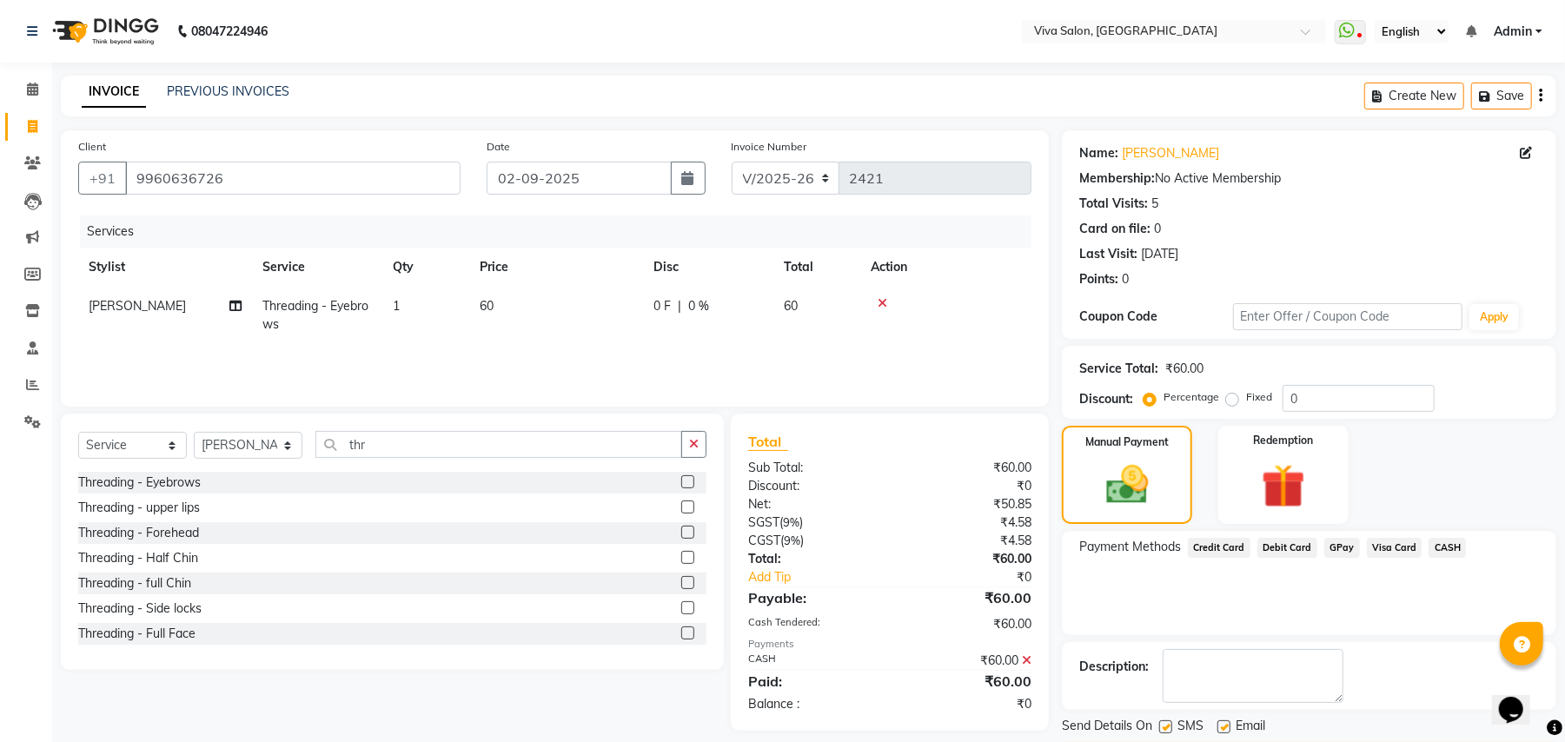
scroll to position [54, 0]
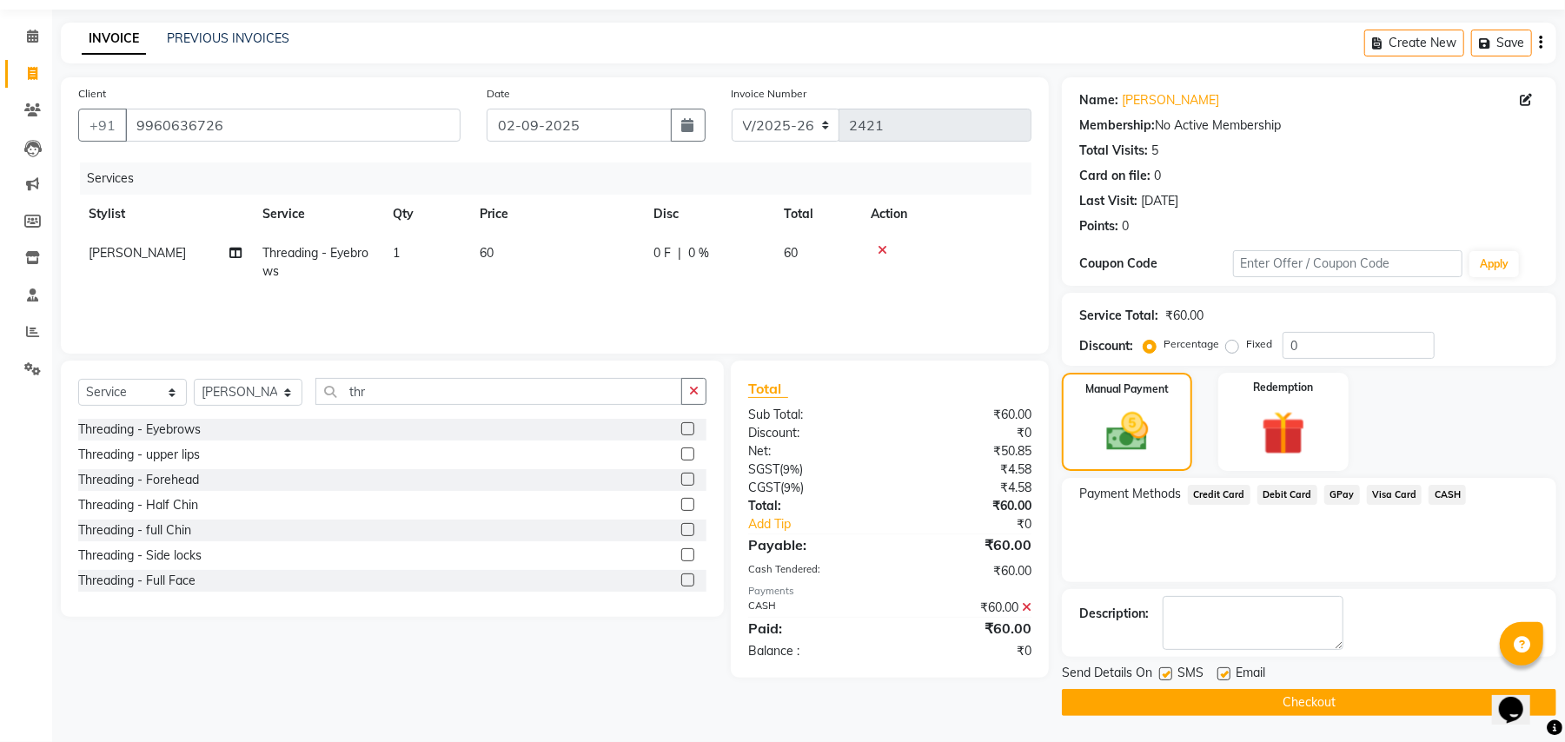
click at [1463, 702] on button "Checkout" at bounding box center [1309, 702] width 494 height 27
